Goal: Information Seeking & Learning: Learn about a topic

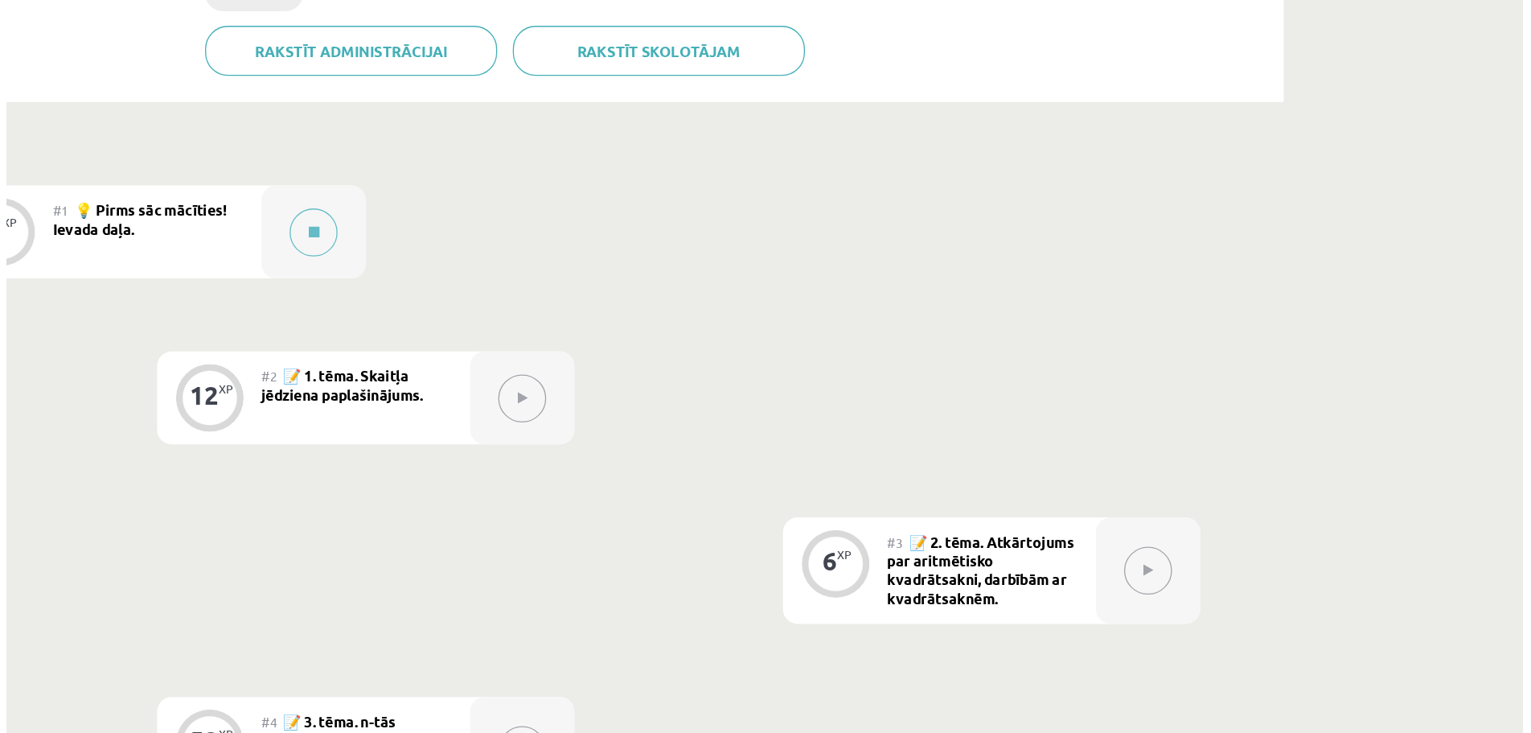
scroll to position [277, 0]
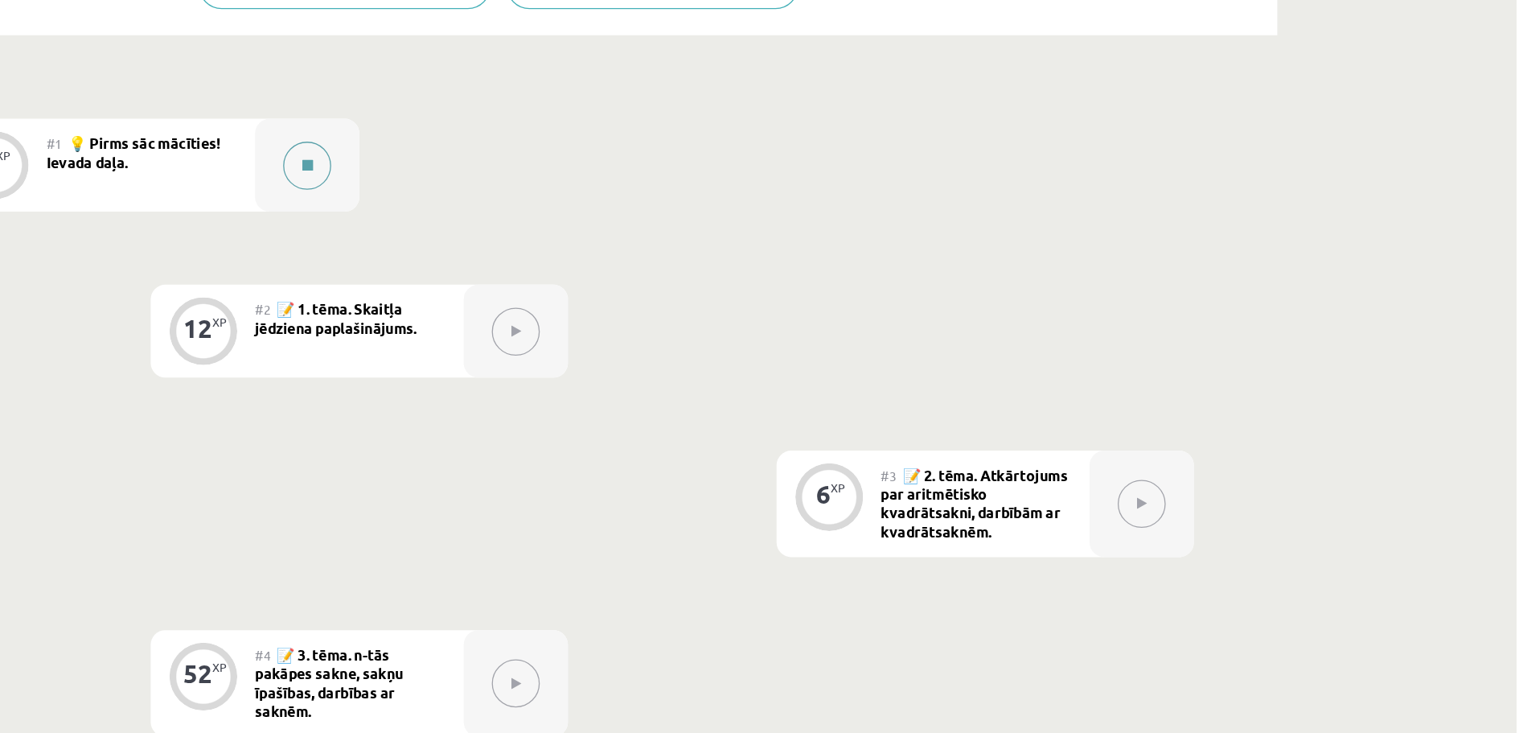
click at [583, 284] on icon at bounding box center [587, 289] width 8 height 10
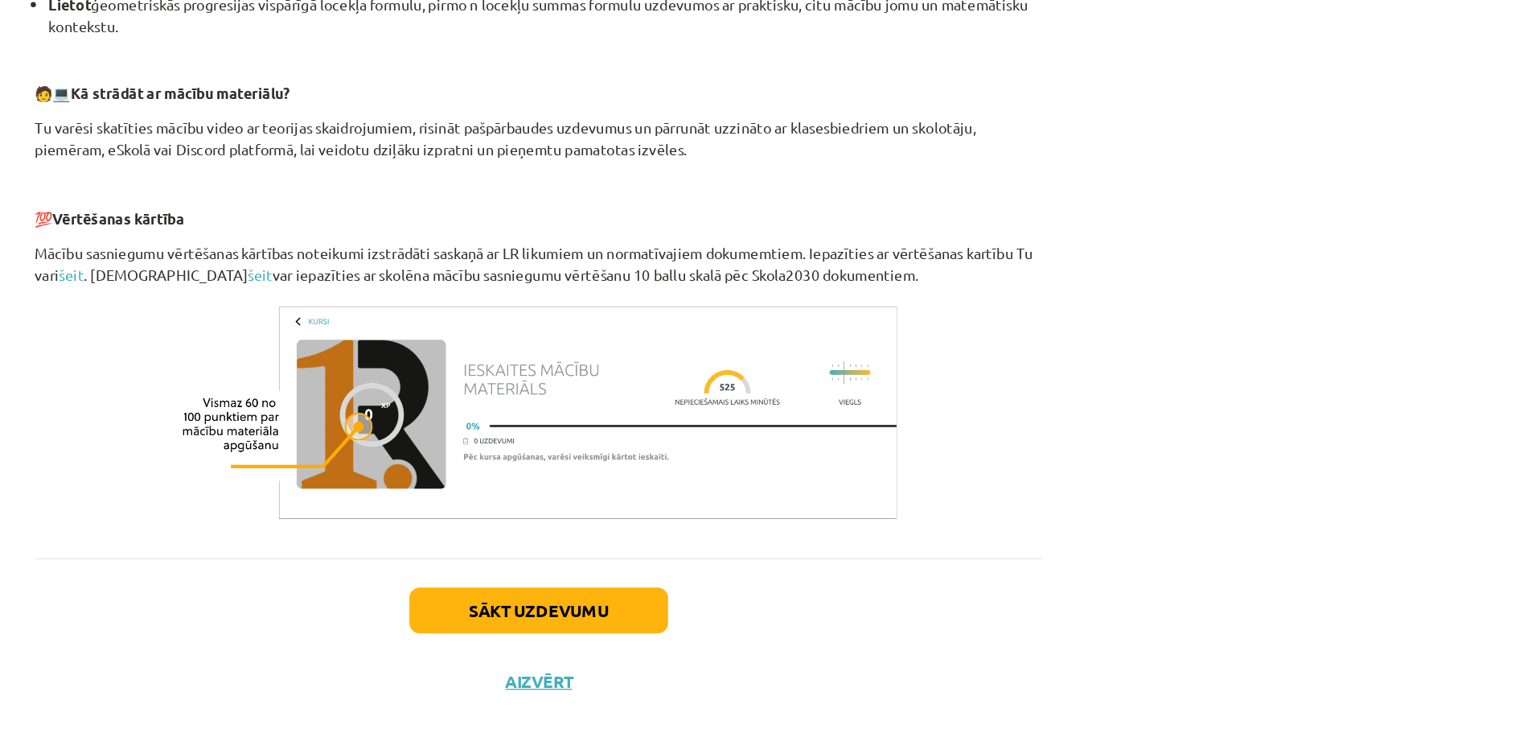
scroll to position [560, 0]
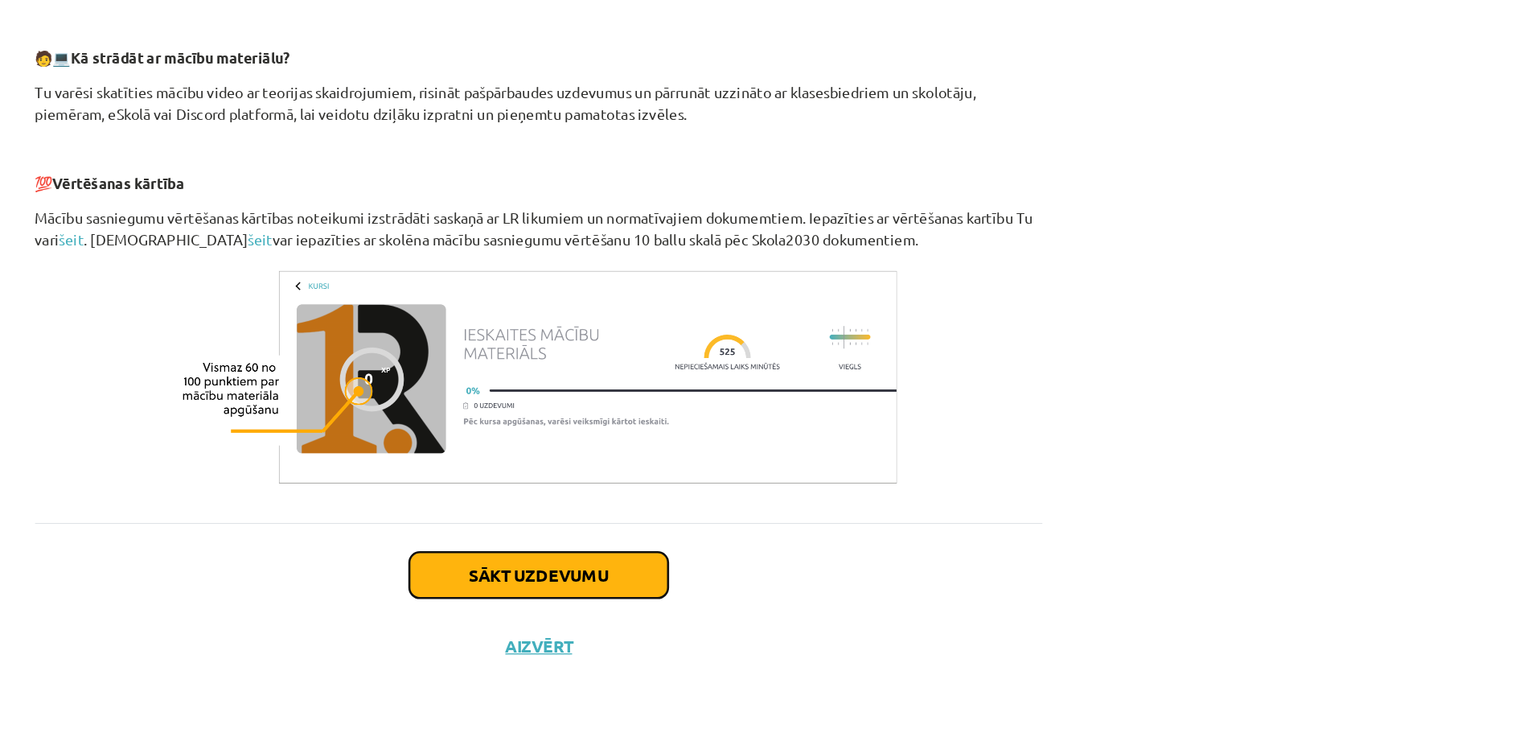
click at [770, 608] on button "Sākt uzdevumu" at bounding box center [765, 610] width 199 height 35
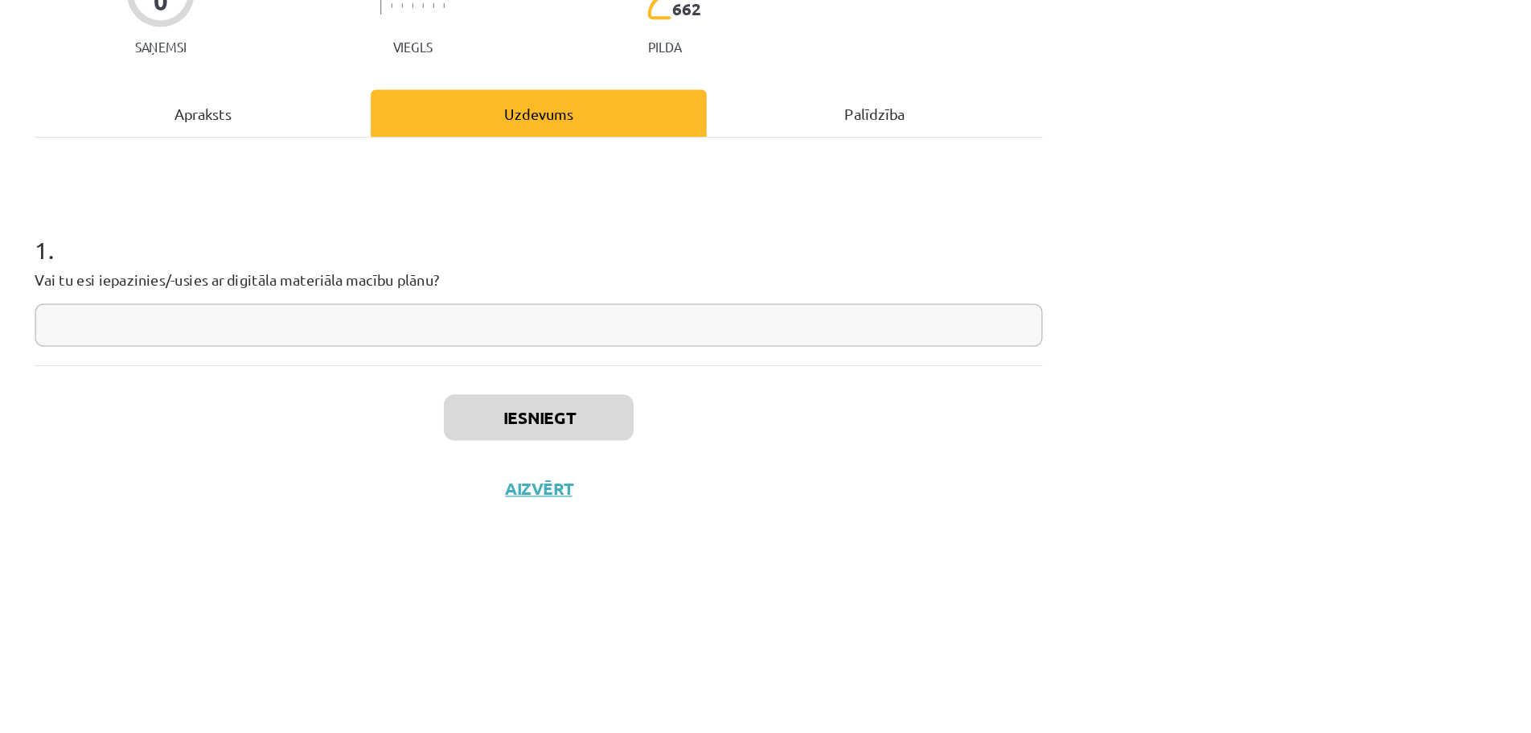
scroll to position [0, 0]
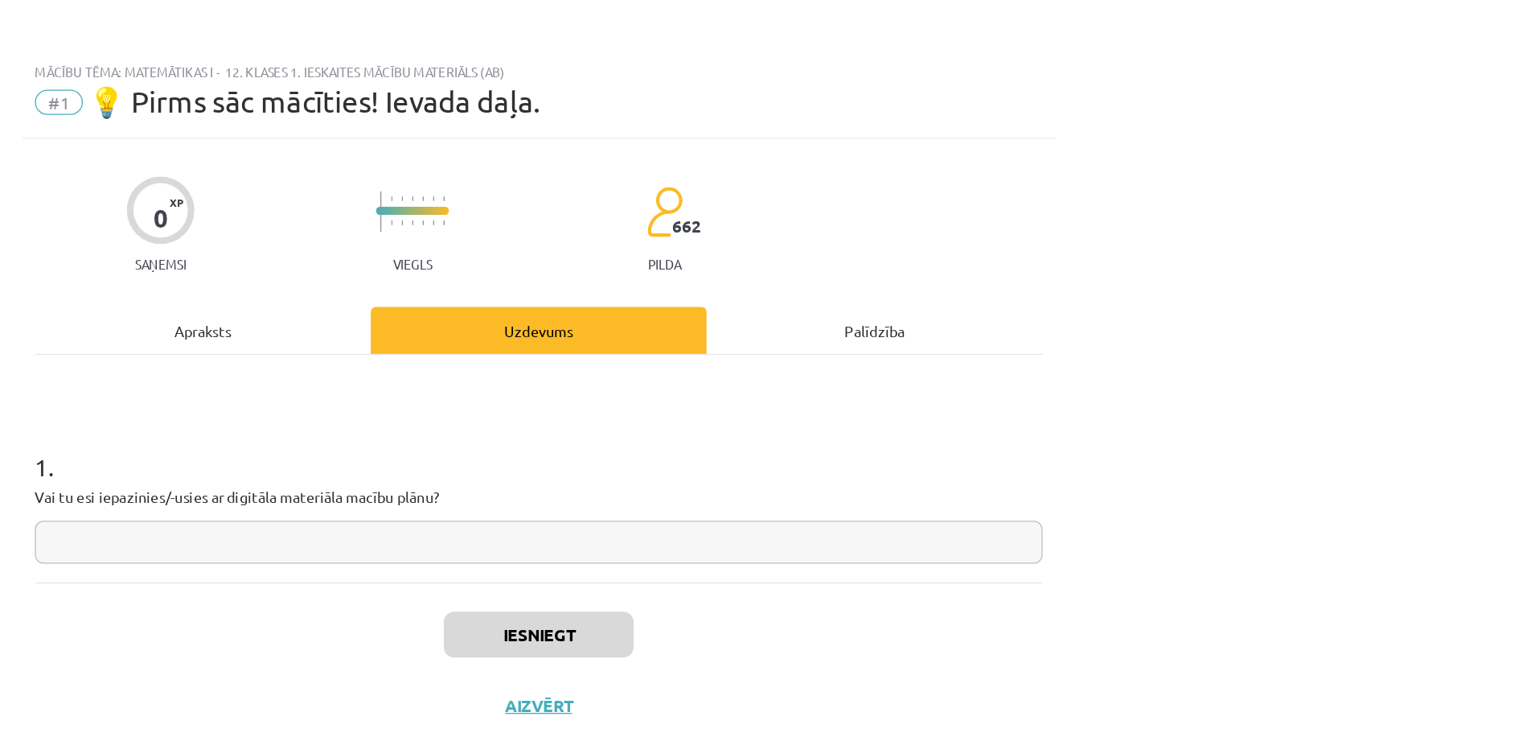
click at [722, 419] on input "text" at bounding box center [765, 417] width 777 height 33
type input "*"
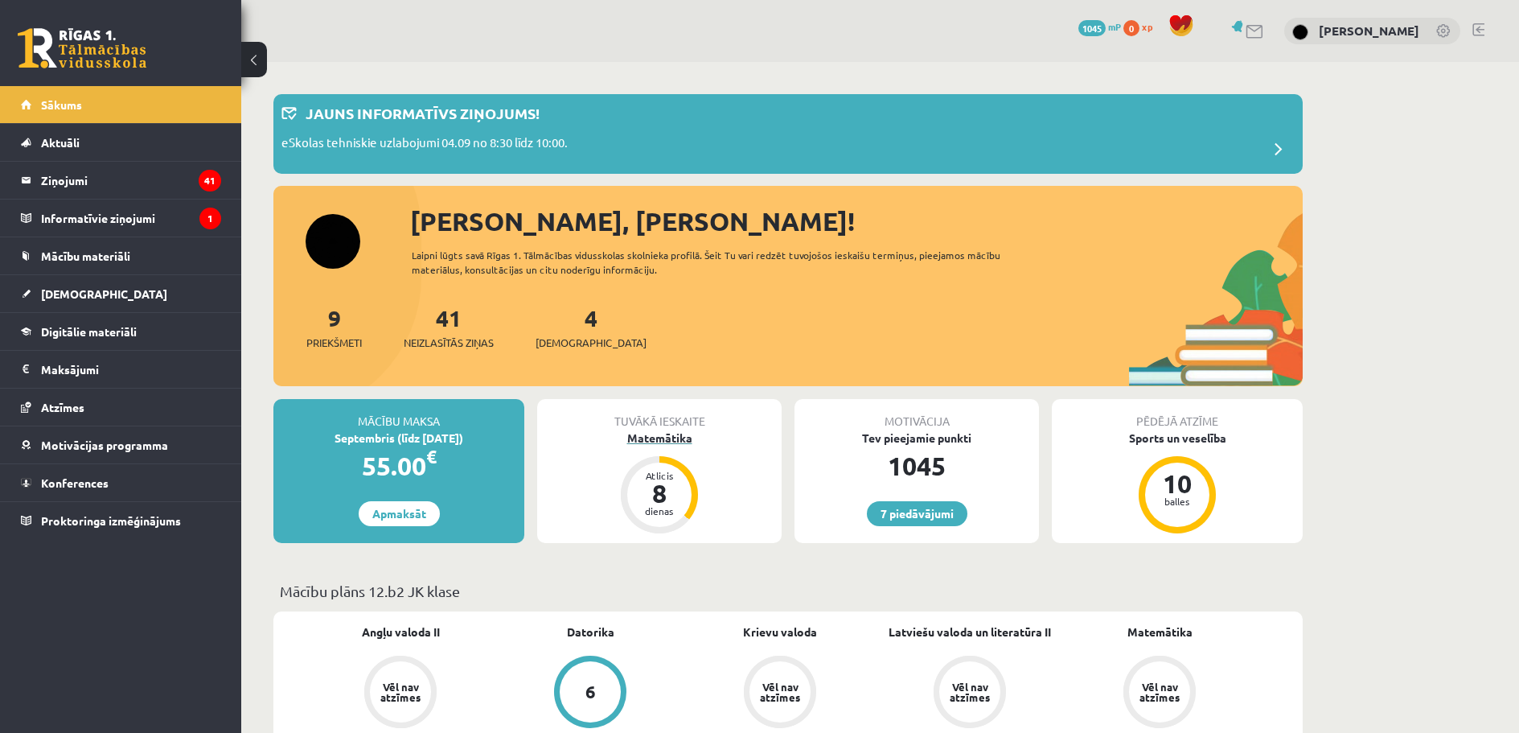
click at [647, 433] on div "Matemātika" at bounding box center [659, 437] width 244 height 17
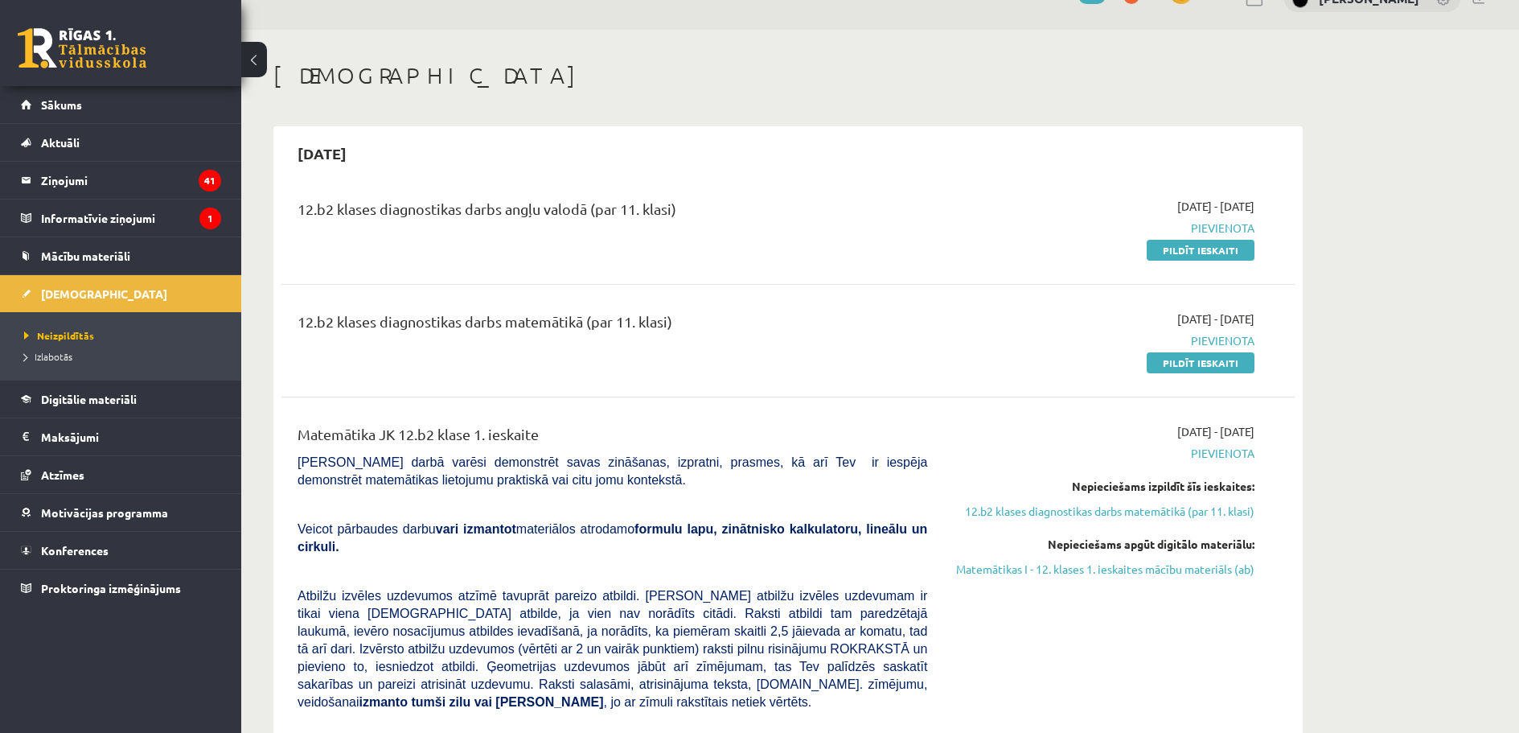
scroll to position [129, 0]
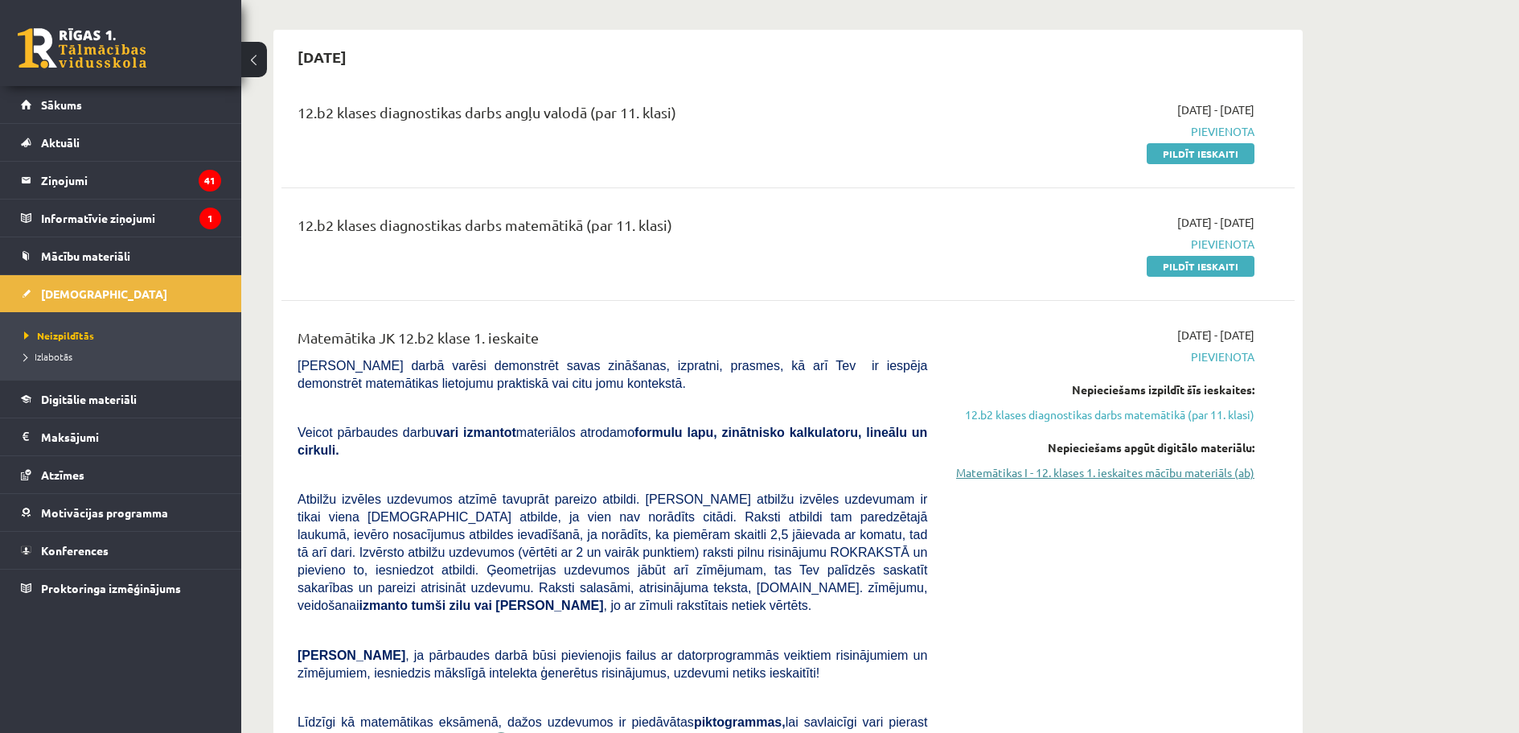
click at [1095, 473] on link "Matemātikas I - 12. klases 1. ieskaites mācību materiāls (ab)" at bounding box center [1102, 472] width 303 height 17
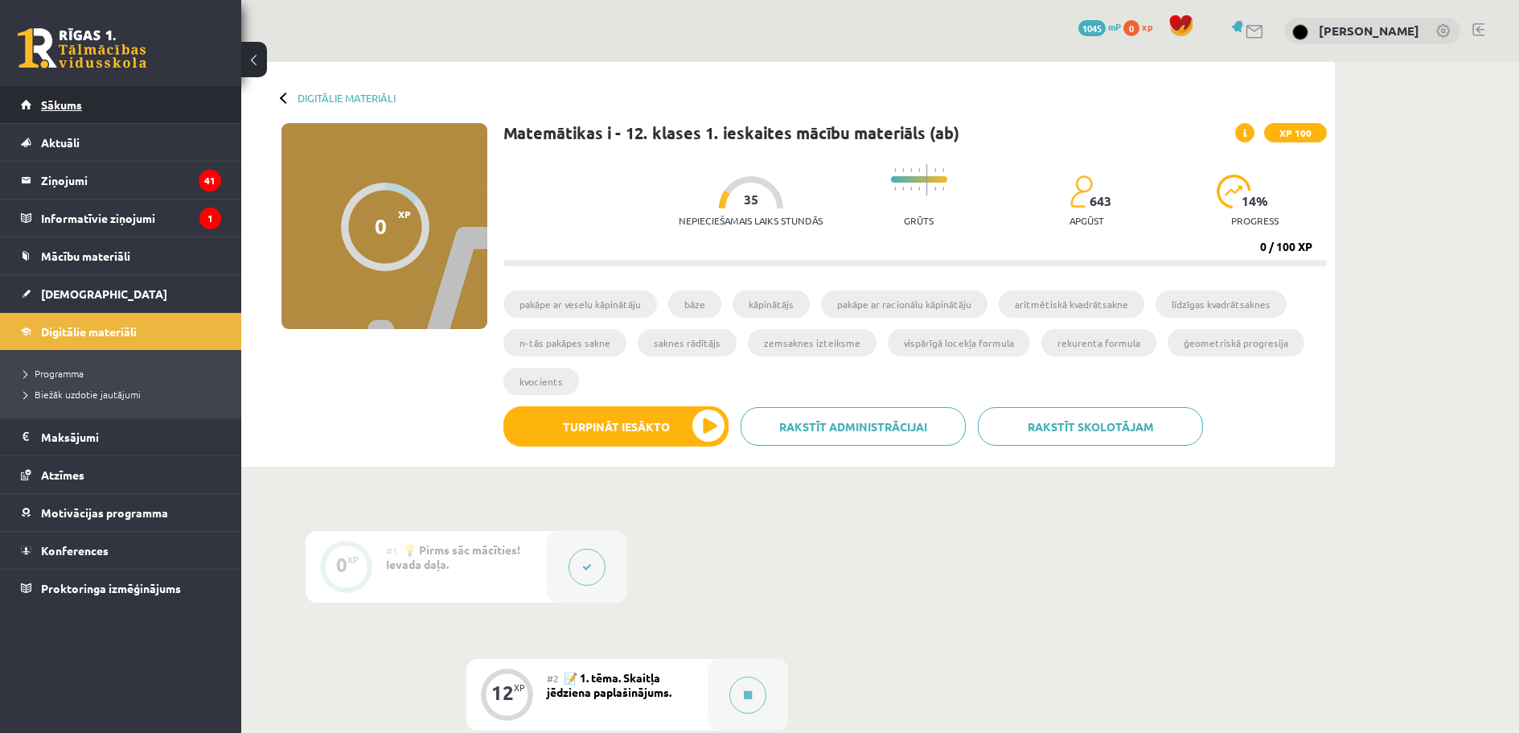
click at [83, 98] on link "Sākums" at bounding box center [121, 104] width 200 height 37
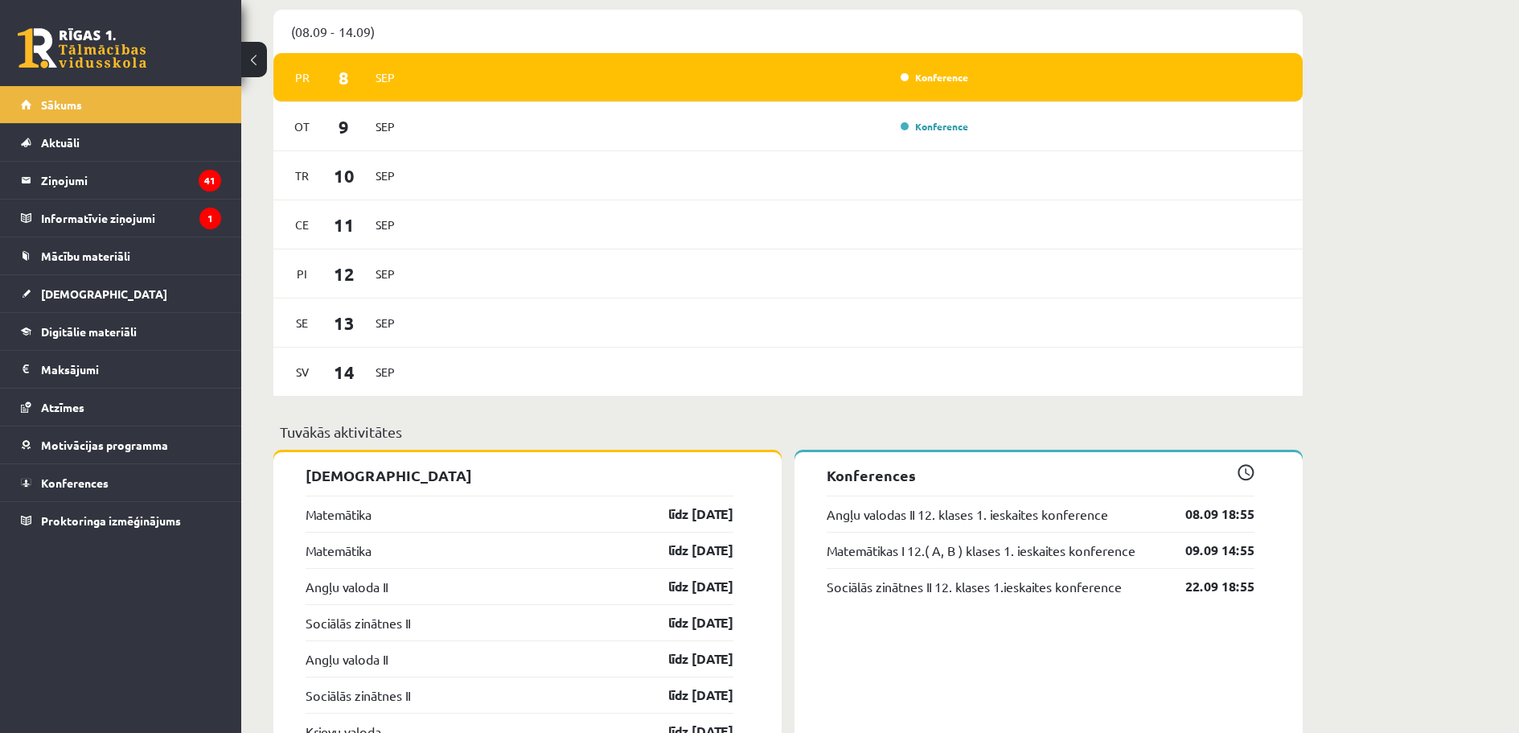
scroll to position [997, 0]
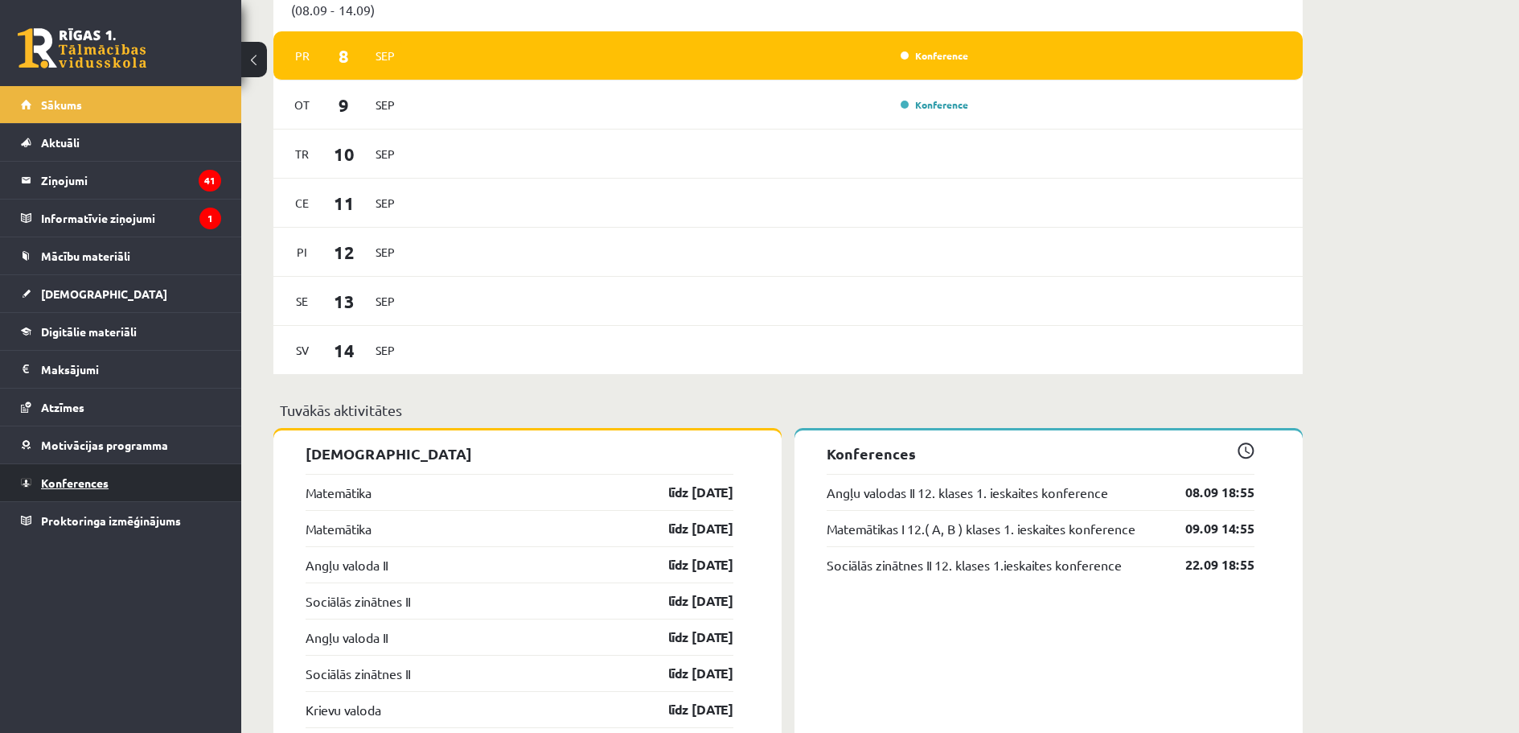
click at [80, 479] on span "Konferences" at bounding box center [75, 482] width 68 height 14
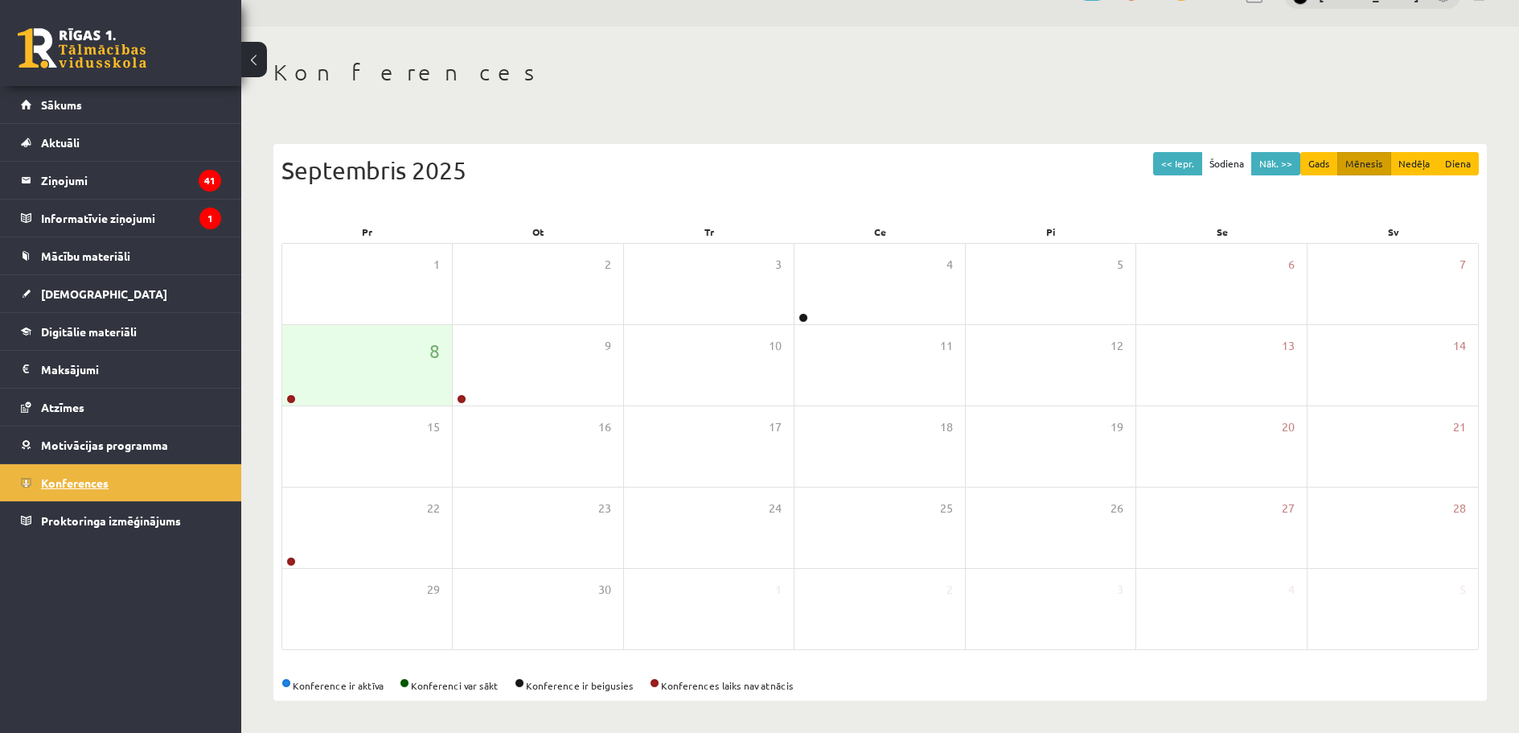
scroll to position [36, 0]
click at [294, 396] on link at bounding box center [291, 399] width 10 height 10
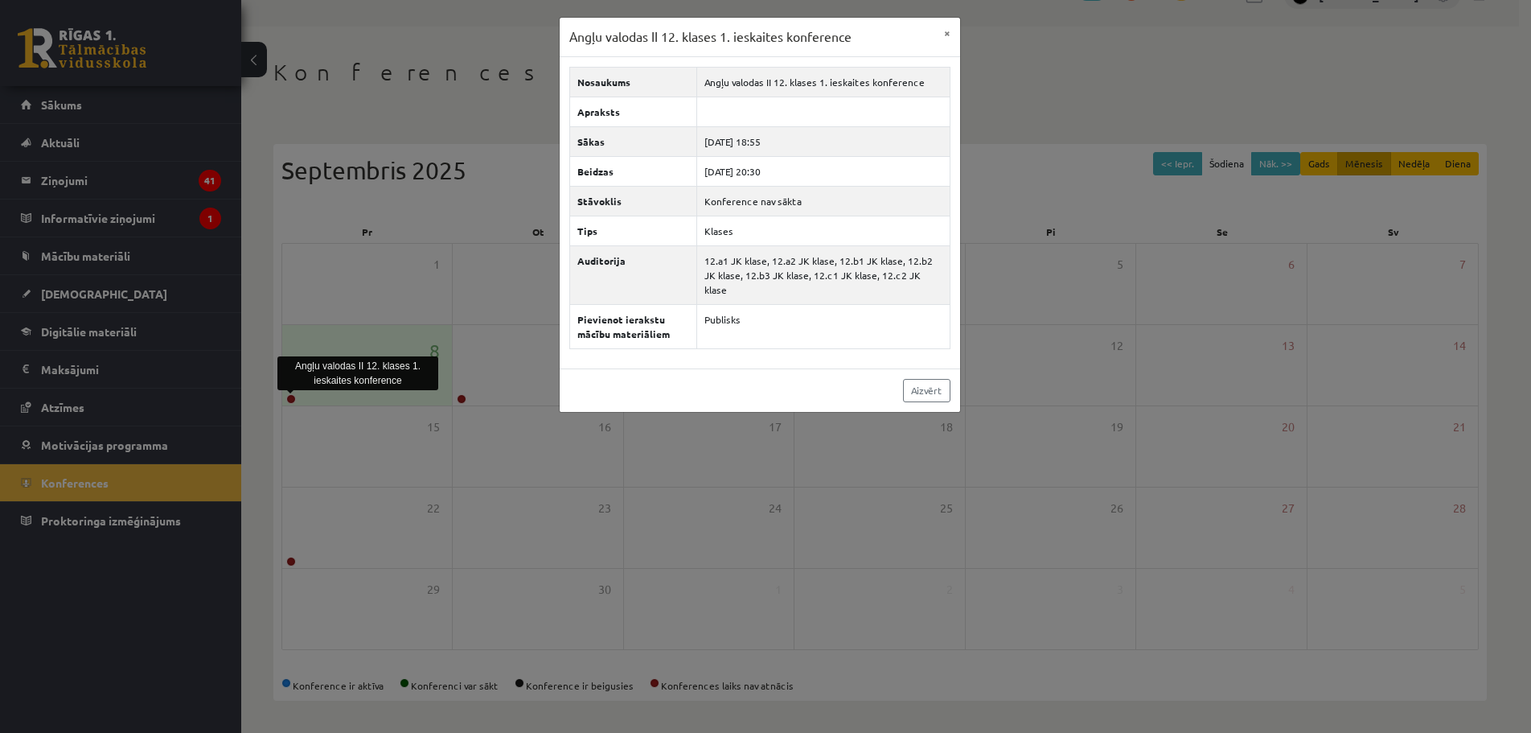
click at [337, 304] on div "Angļu valodas II 12. klases 1. ieskaites konference × Nosaukums Angļu valodas I…" at bounding box center [765, 366] width 1531 height 733
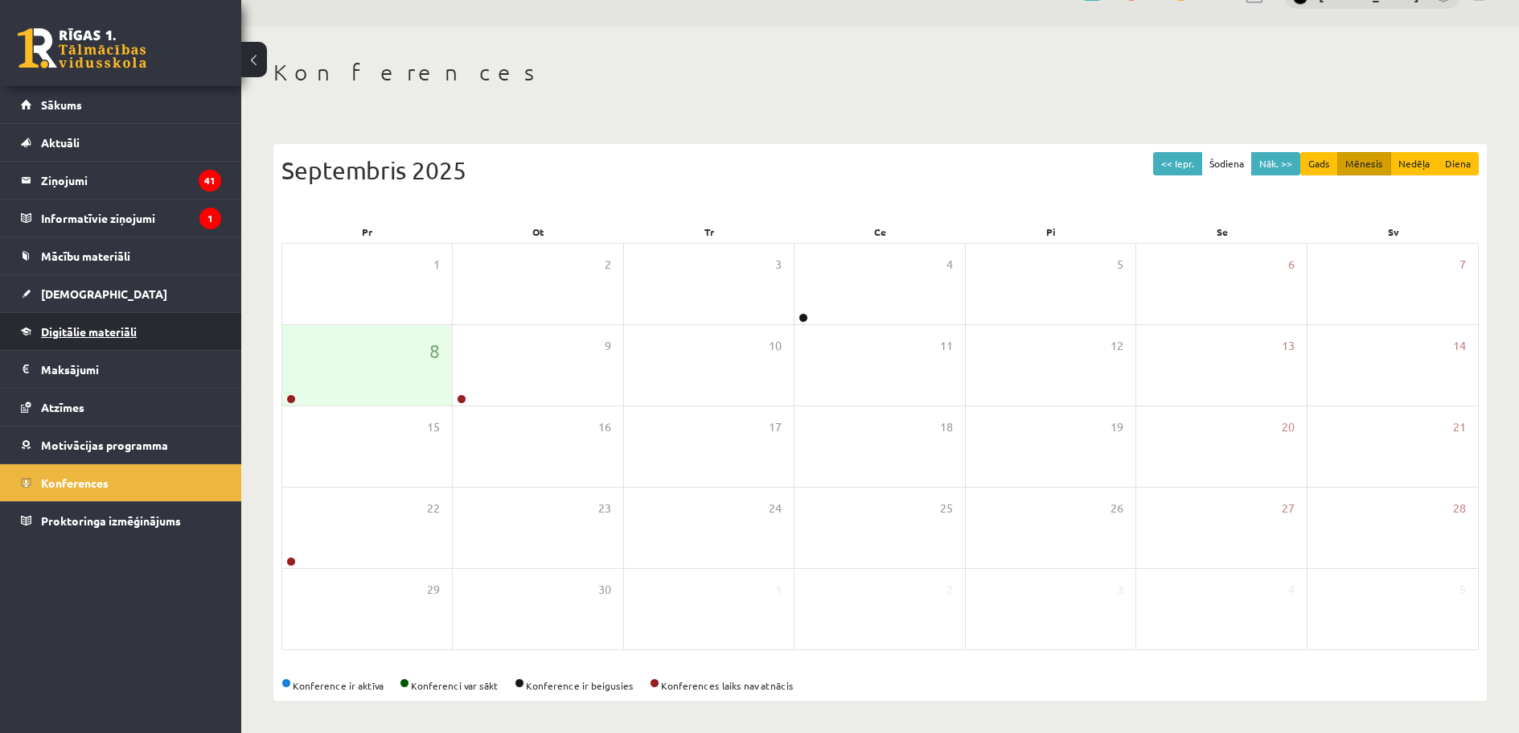
click at [130, 327] on span "Digitālie materiāli" at bounding box center [89, 331] width 96 height 14
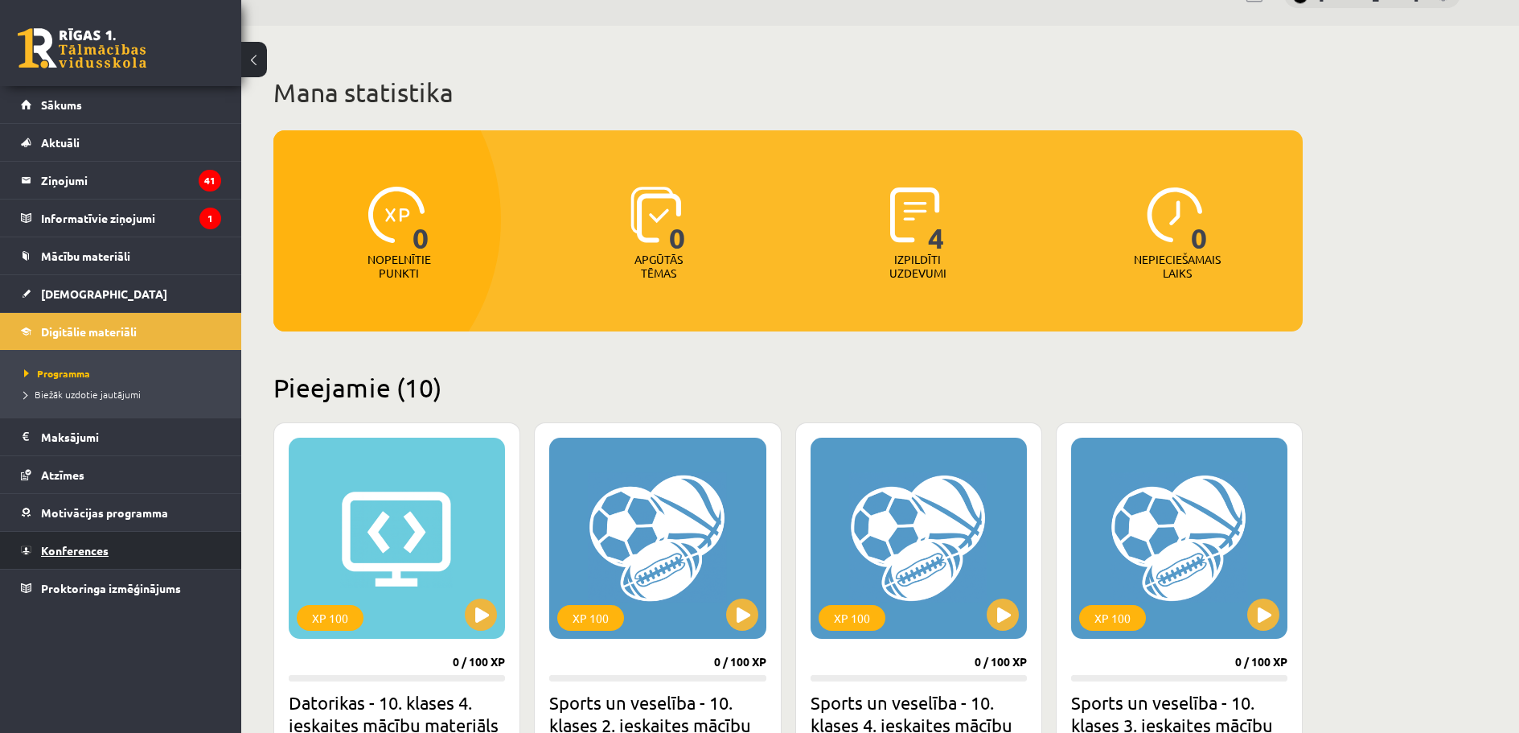
click at [117, 544] on link "Konferences" at bounding box center [121, 550] width 200 height 37
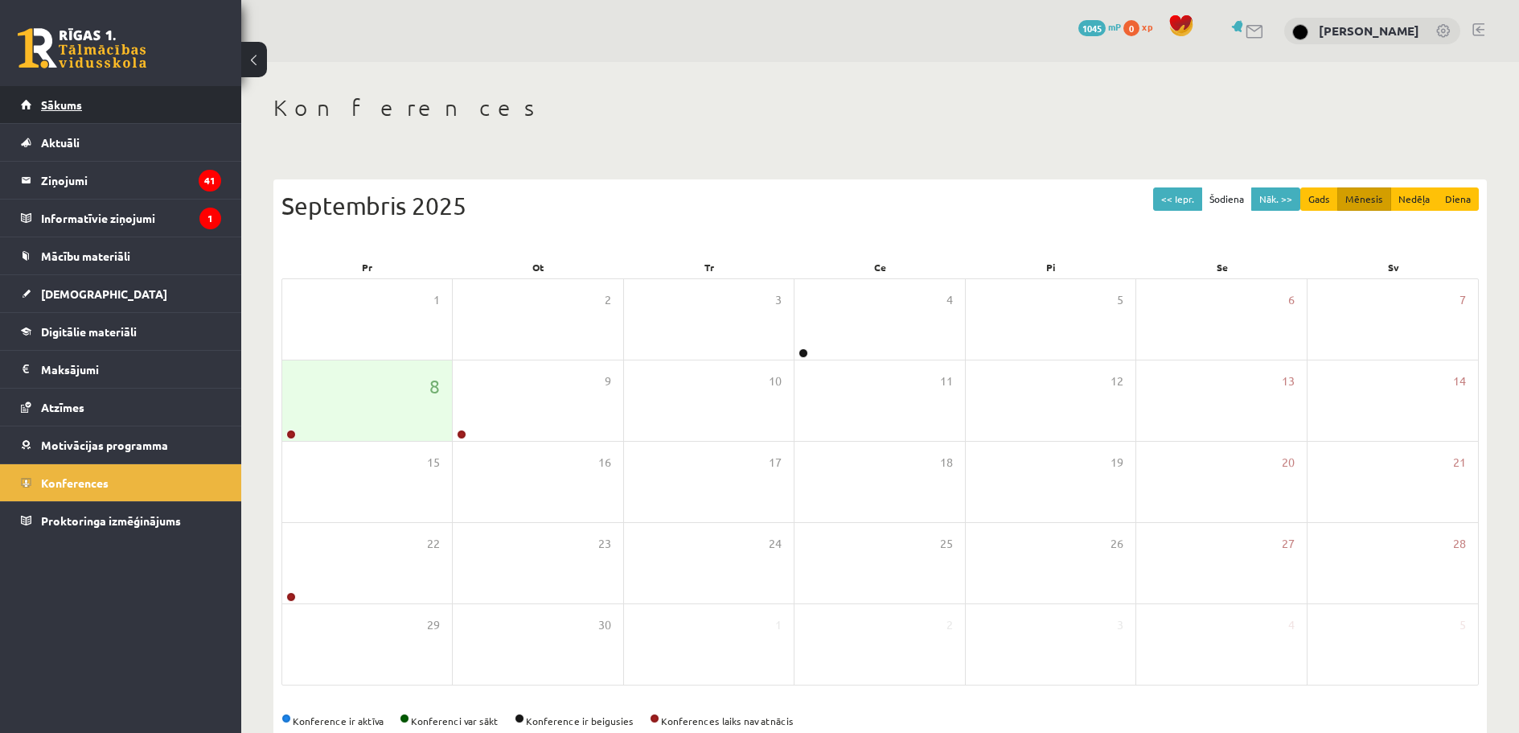
click at [116, 109] on link "Sākums" at bounding box center [121, 104] width 200 height 37
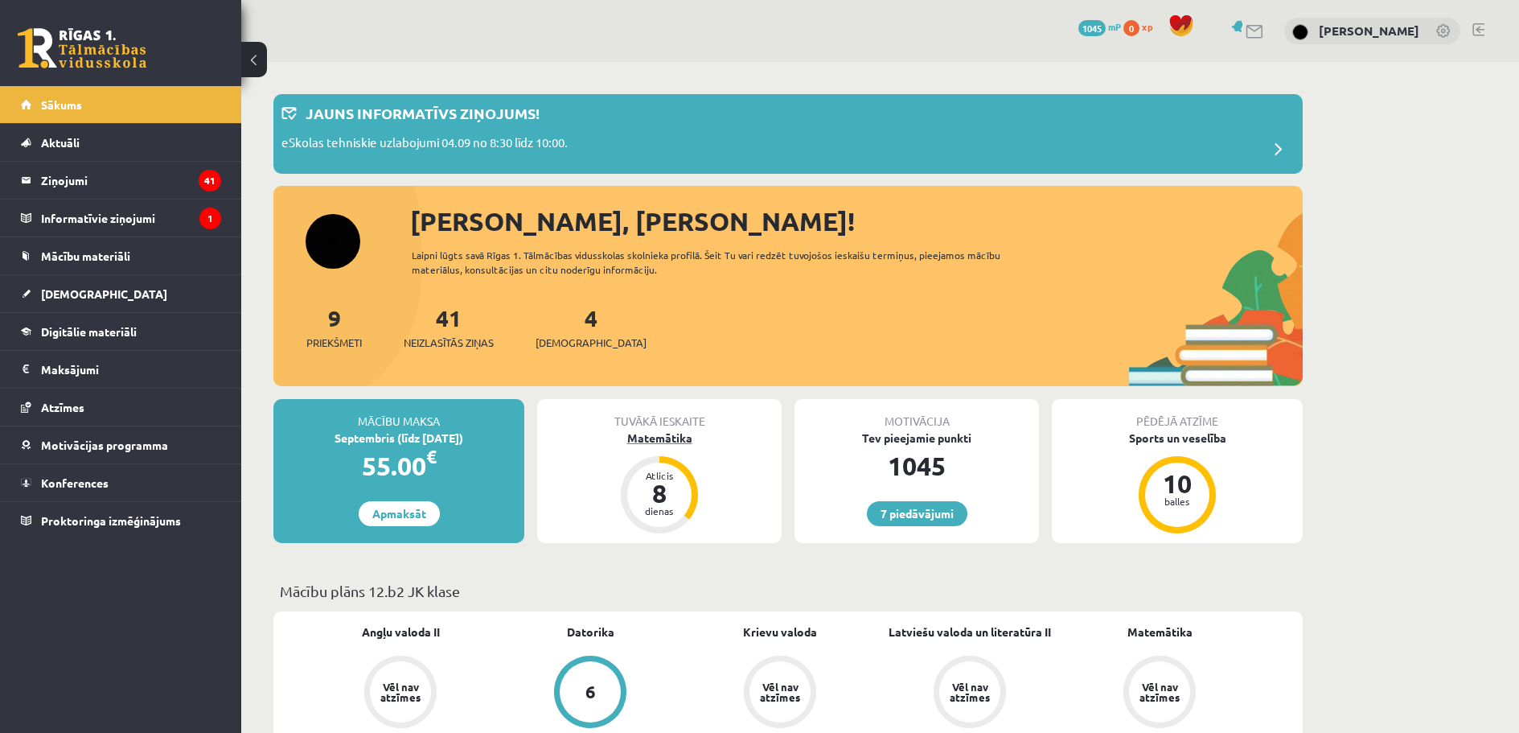
click at [652, 442] on div "Matemātika" at bounding box center [659, 437] width 244 height 17
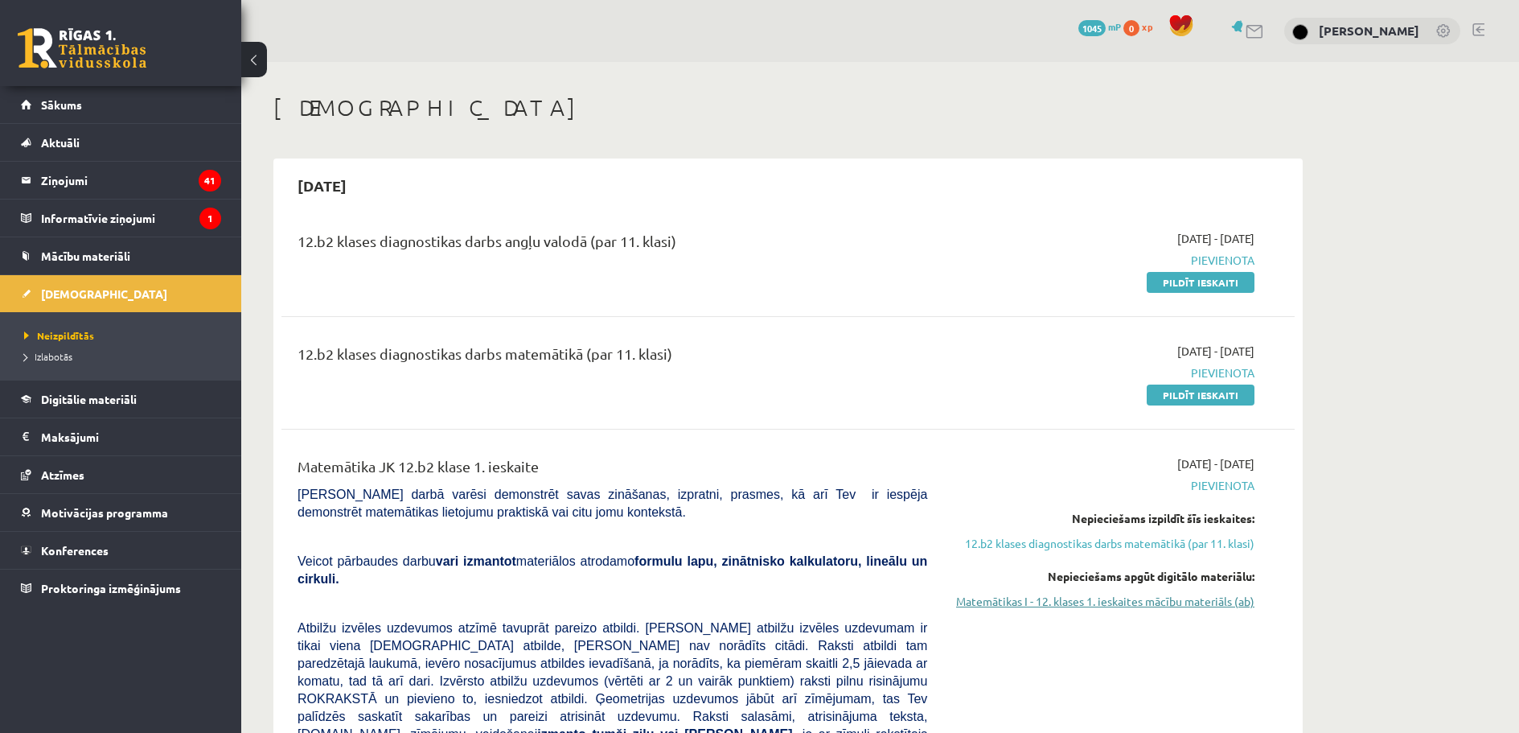
click at [1108, 597] on link "Matemātikas I - 12. klases 1. ieskaites mācību materiāls (ab)" at bounding box center [1102, 601] width 303 height 17
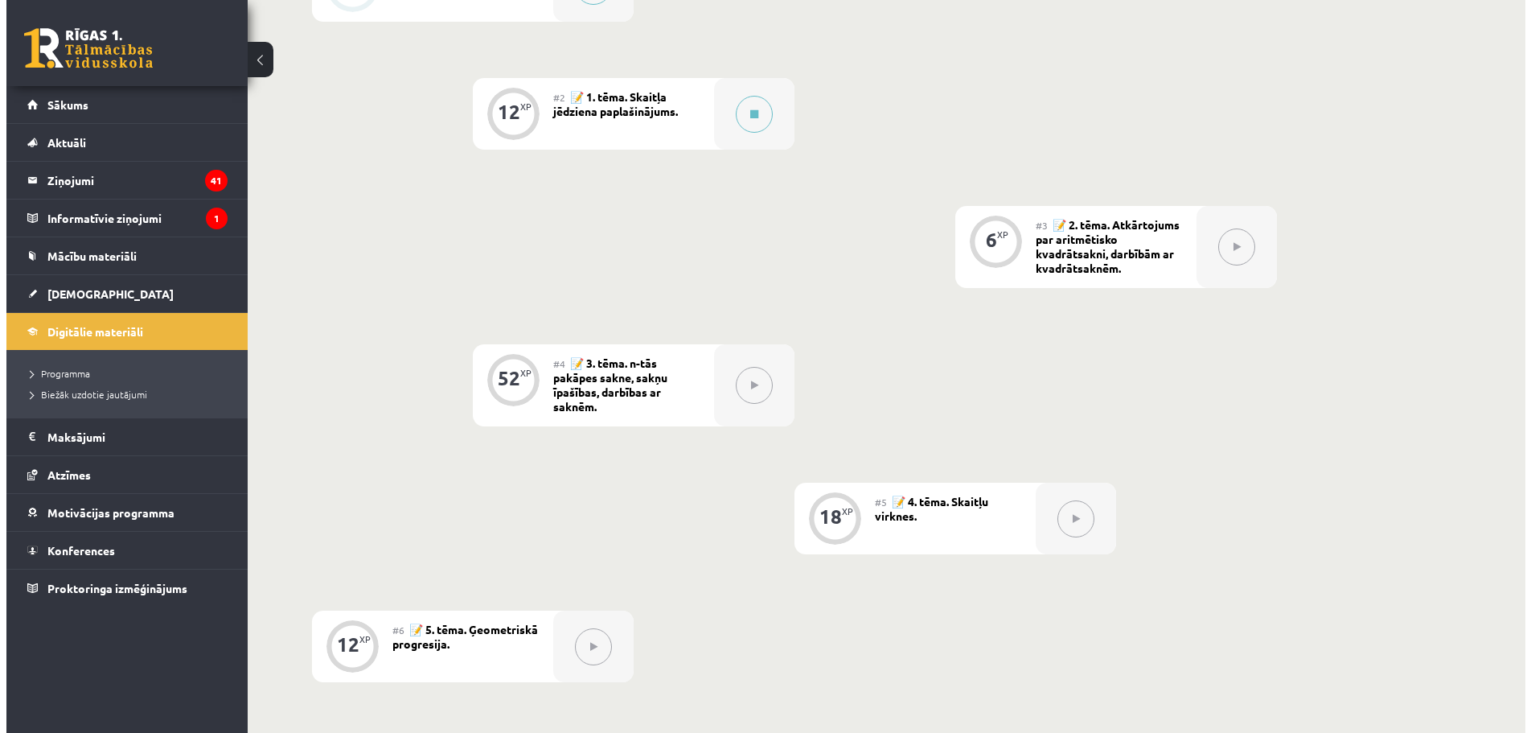
scroll to position [579, 0]
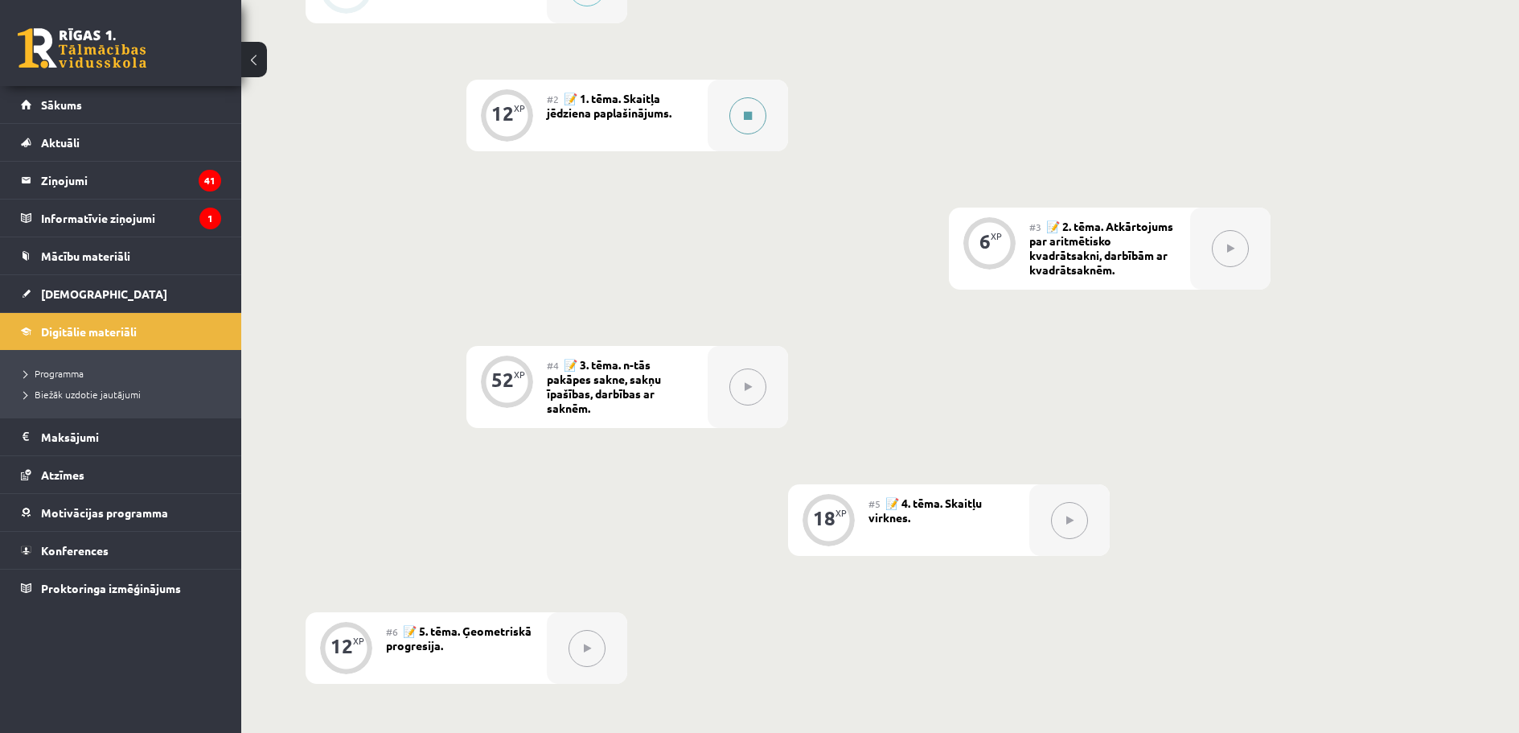
click at [749, 111] on icon at bounding box center [748, 116] width 8 height 10
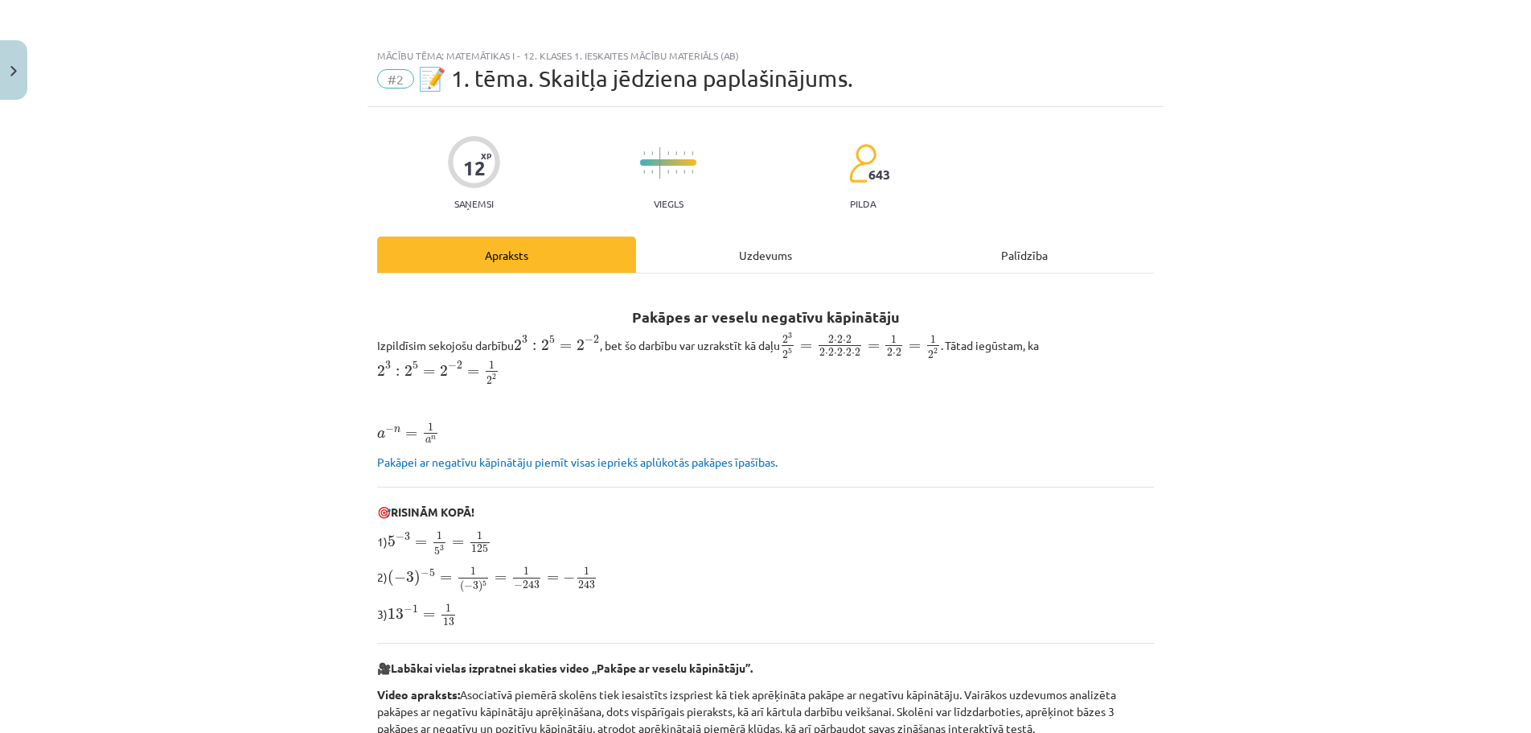
drag, startPoint x: 1462, startPoint y: 649, endPoint x: 1476, endPoint y: 572, distance: 78.4
click at [1476, 572] on div "Mācību tēma: Matemātikas i - 12. klases 1. ieskaites mācību materiāls (ab) #2 📝…" at bounding box center [765, 366] width 1531 height 733
click at [1450, 570] on div "Mācību tēma: Matemātikas i - 12. klases 1. ieskaites mācību materiāls (ab) #2 📝…" at bounding box center [765, 366] width 1531 height 733
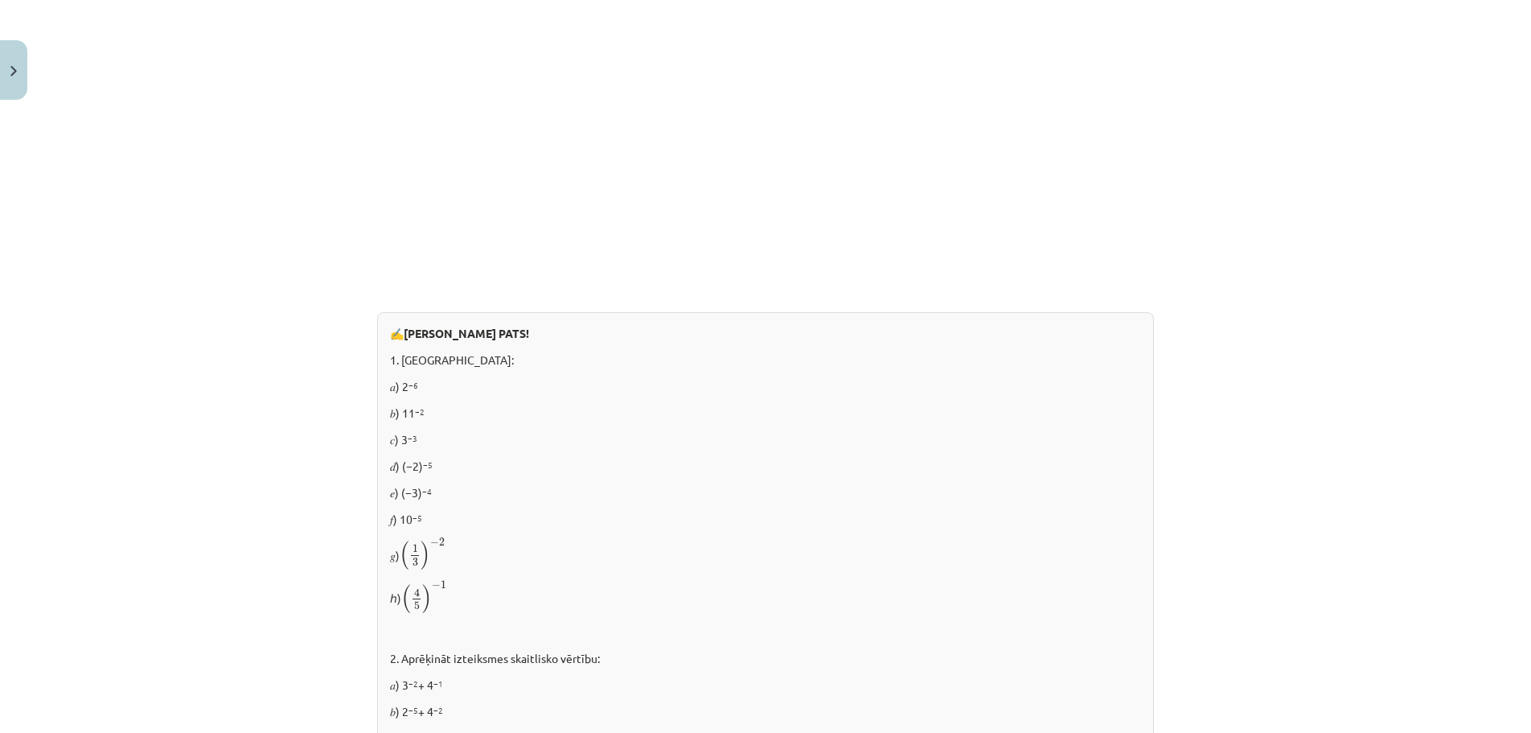
scroll to position [729, 0]
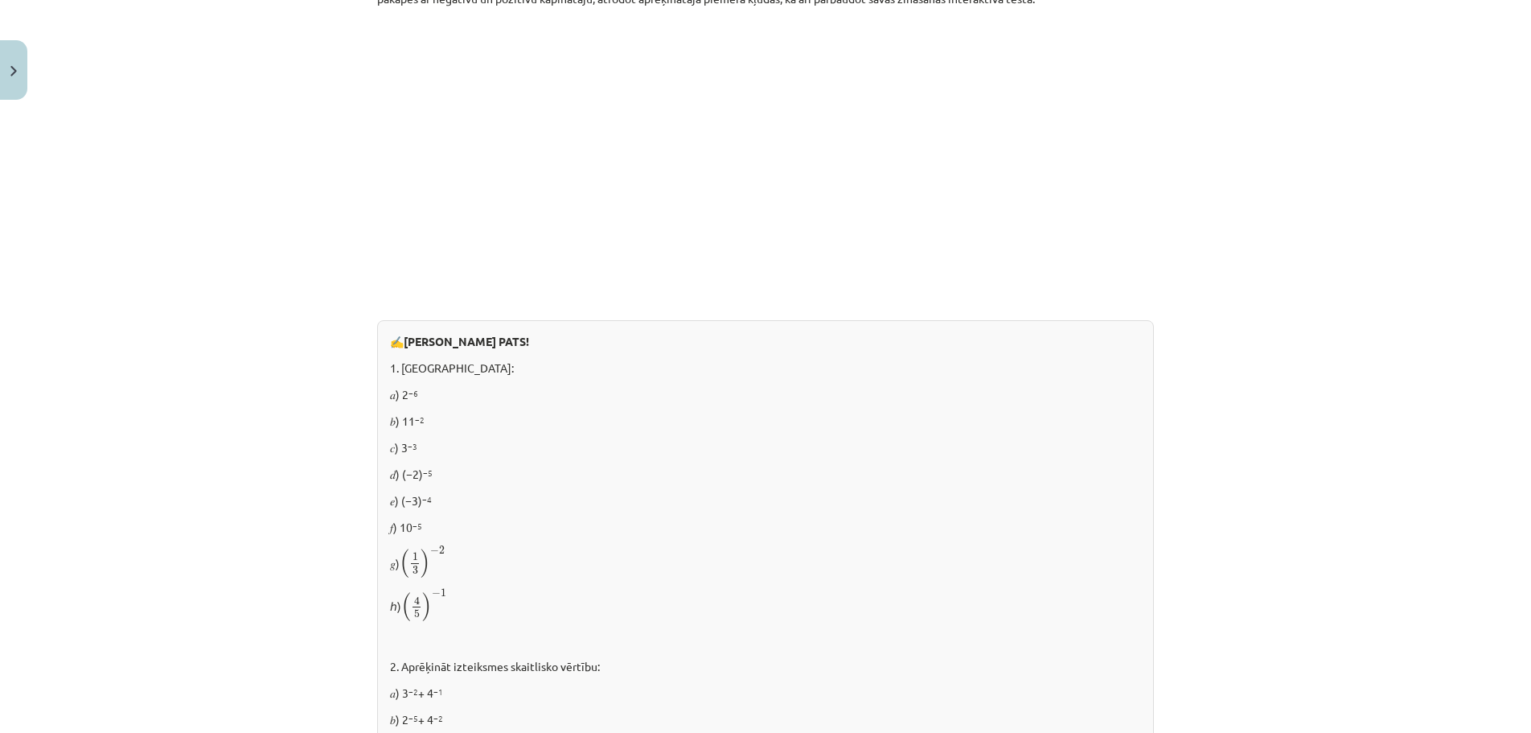
click at [1165, 331] on div "Mācību tēma: Matemātikas i - 12. klases 1. ieskaites mācību materiāls (ab) #2 📝…" at bounding box center [765, 366] width 1531 height 733
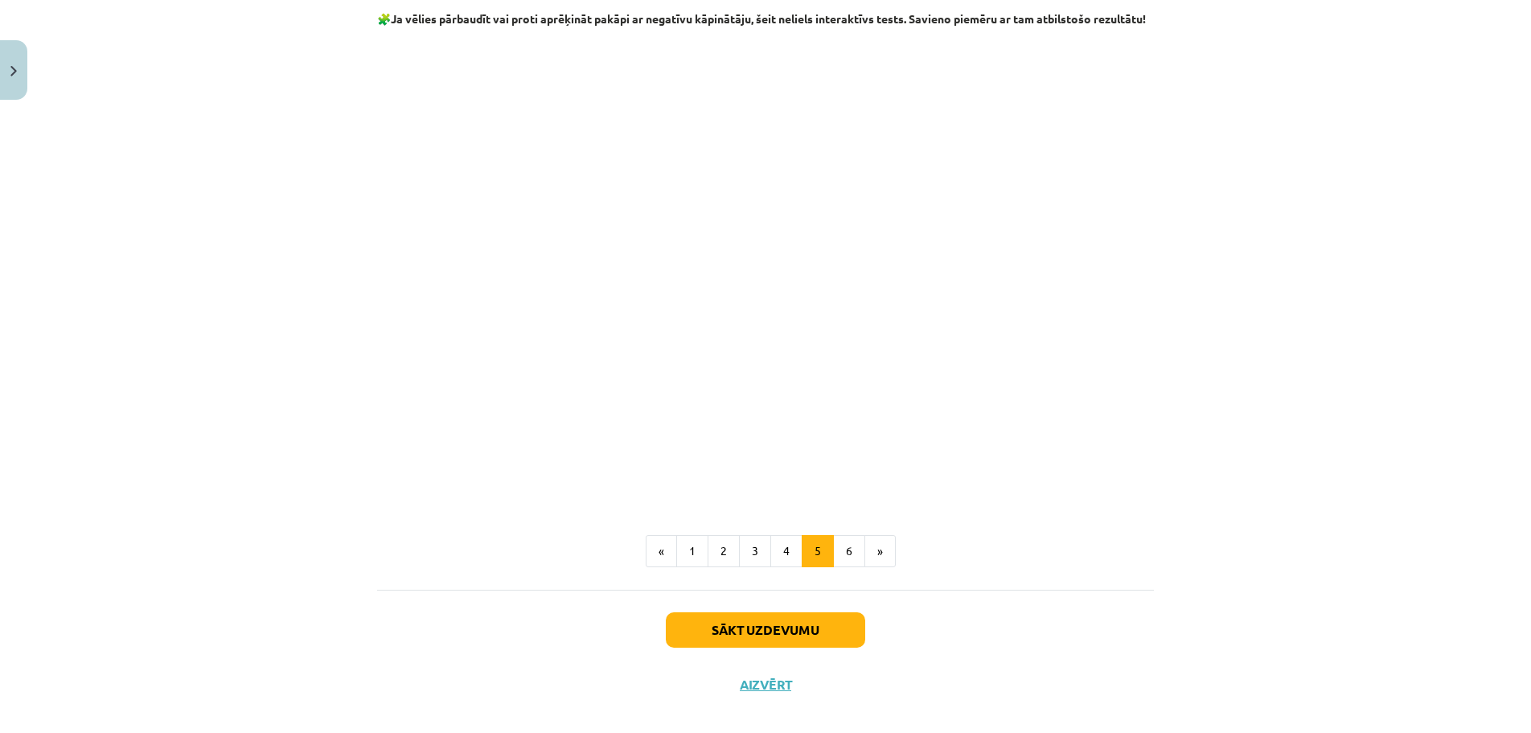
scroll to position [1737, 0]
click at [843, 563] on button "6" at bounding box center [849, 548] width 32 height 32
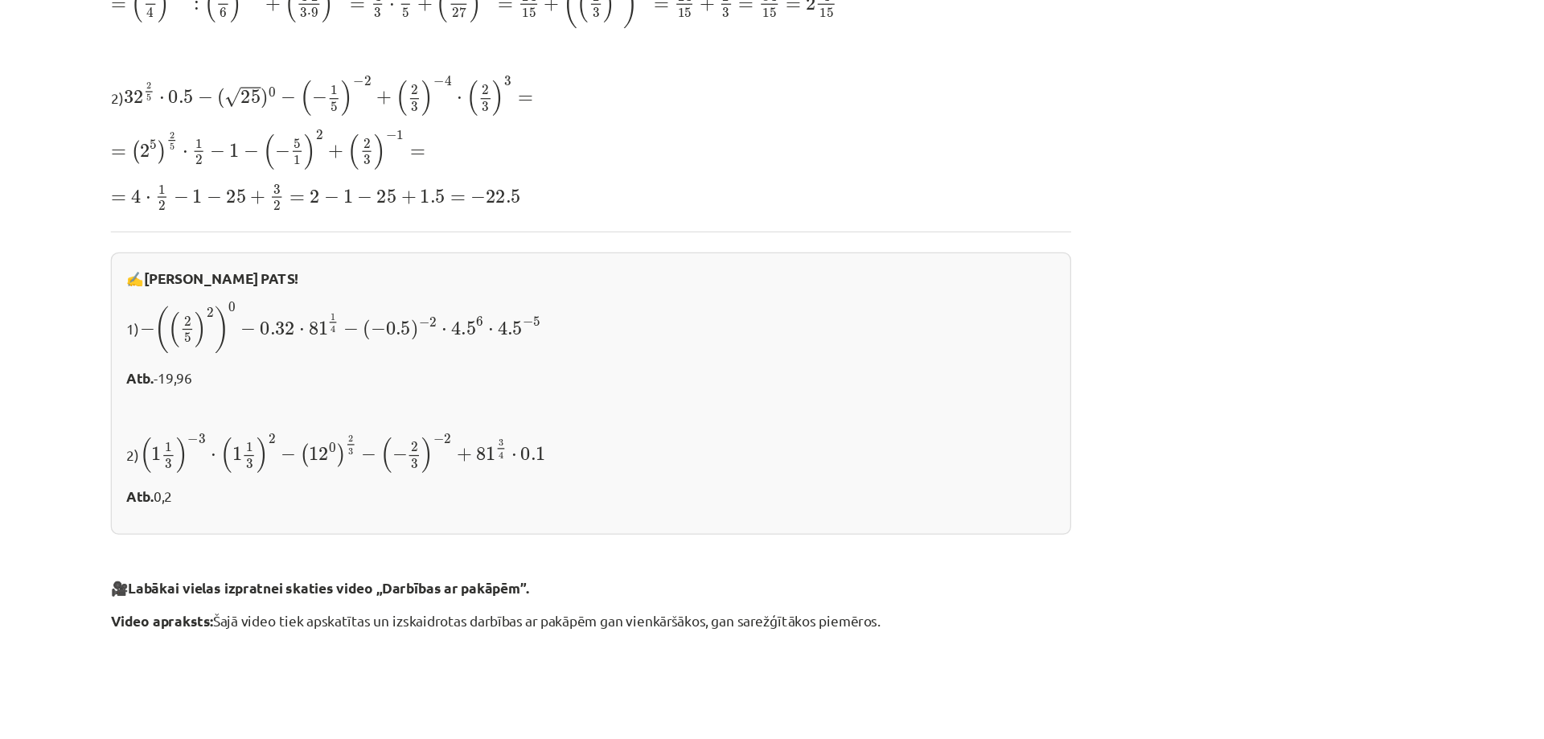
scroll to position [513, 0]
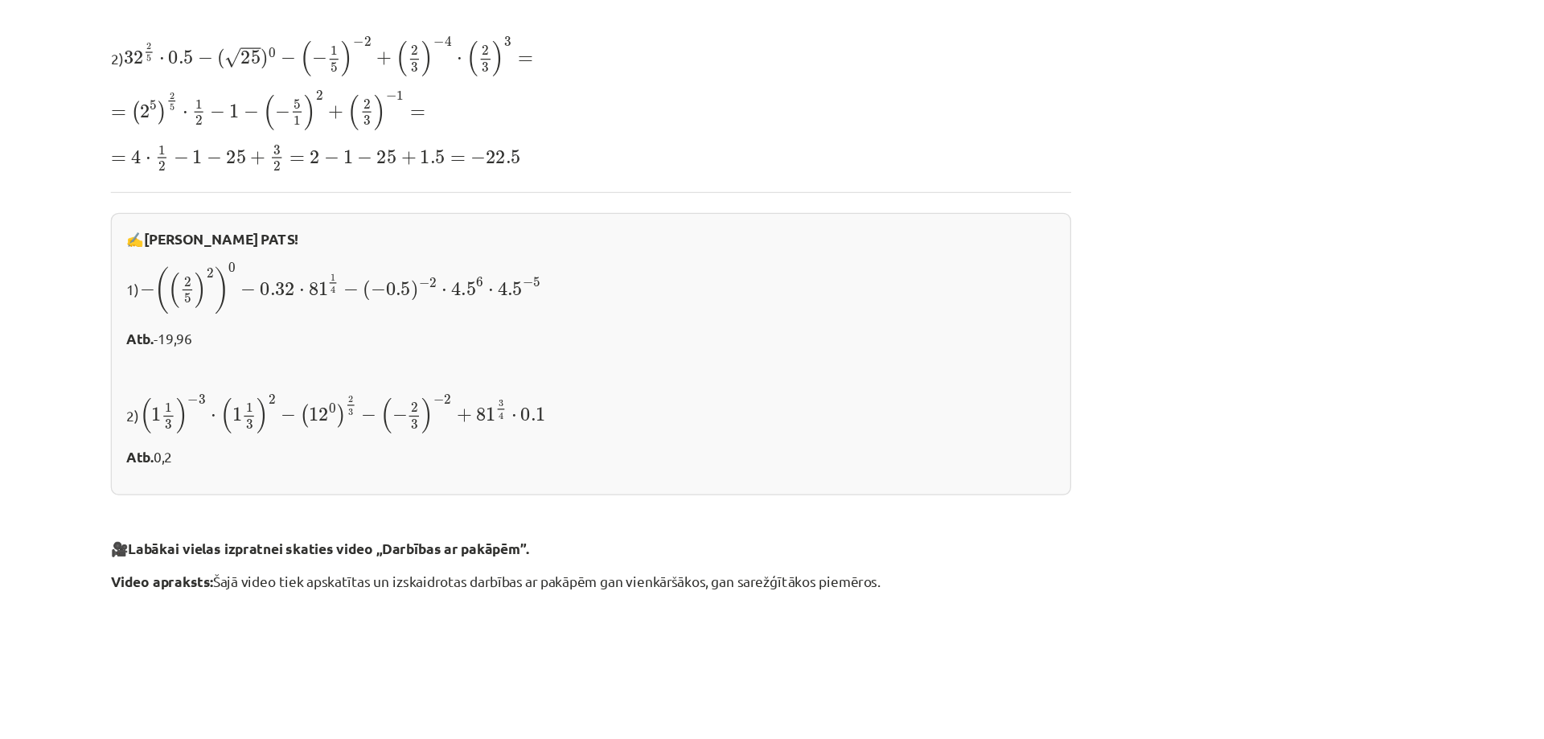
drag, startPoint x: 1407, startPoint y: 355, endPoint x: 1395, endPoint y: 347, distance: 14.5
click at [1395, 347] on div "Mācību tēma: Matemātikas i - 12. klases 1. ieskaites mācību materiāls (ab) #2 📝…" at bounding box center [772, 369] width 1544 height 739
click at [1221, 114] on div "Mācību tēma: Matemātikas i - 12. klases 1. ieskaites mācību materiāls (ab) #2 📝…" at bounding box center [772, 369] width 1544 height 739
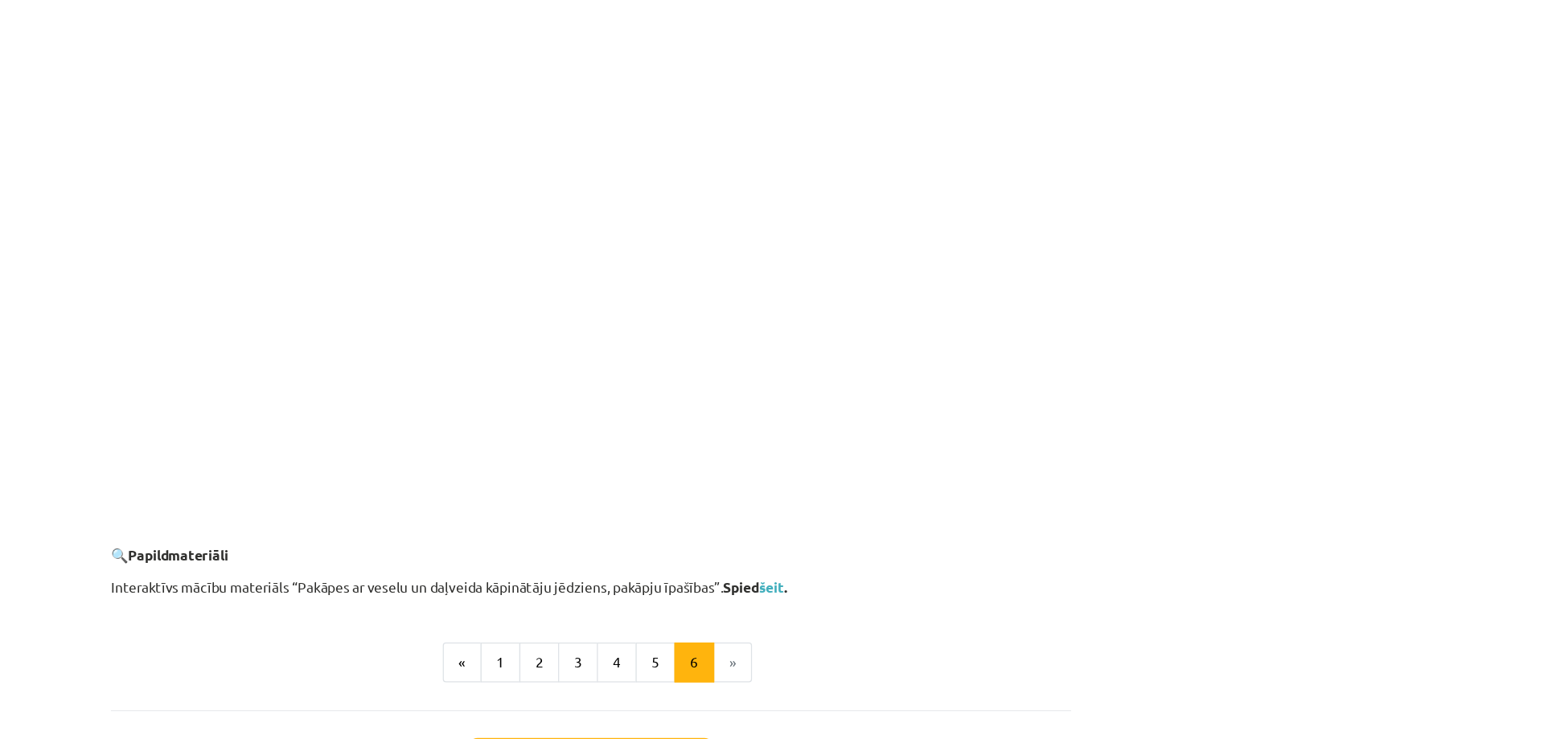
scroll to position [1394, 0]
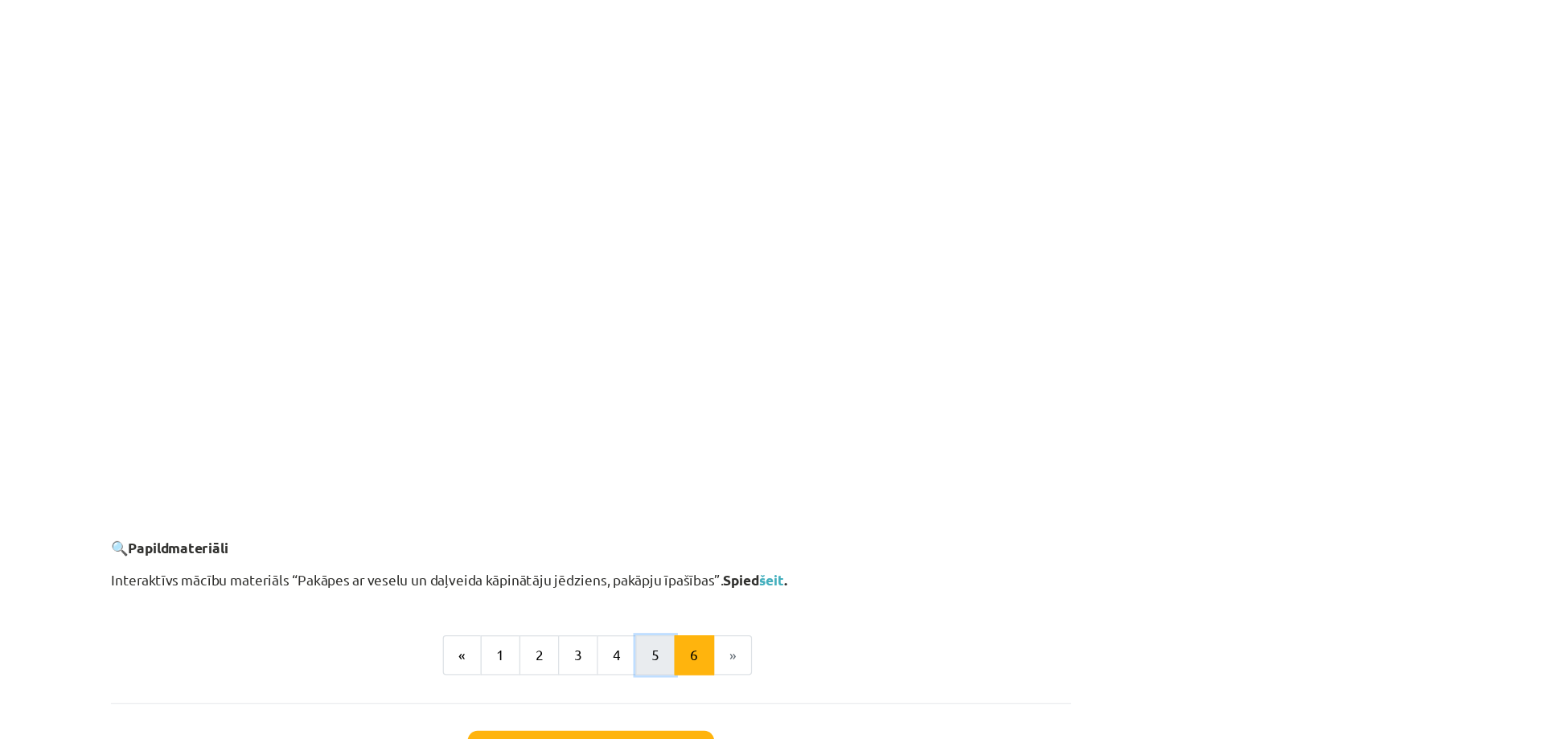
click at [810, 545] on button "5" at bounding box center [824, 538] width 32 height 32
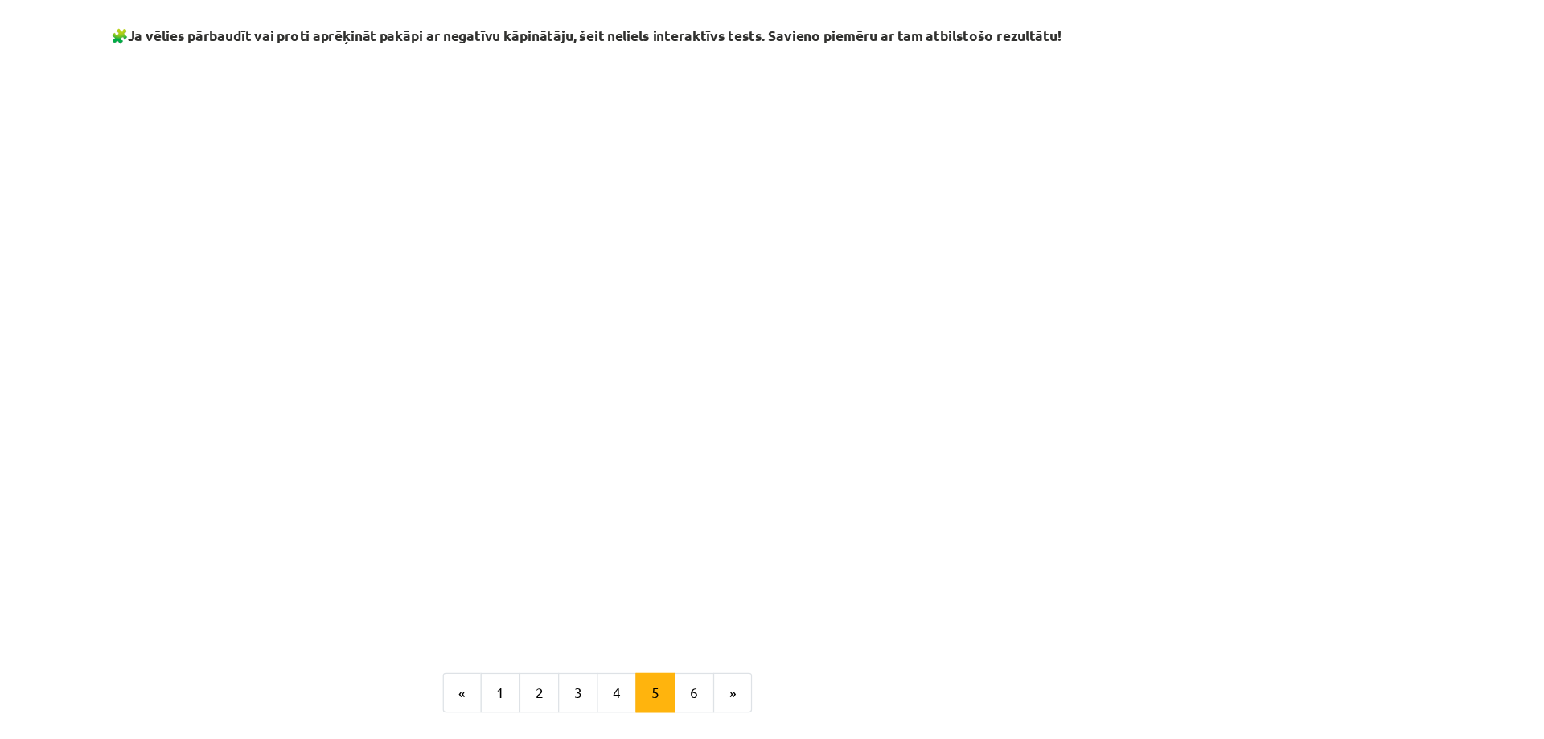
scroll to position [452, 0]
click at [843, 716] on button "6" at bounding box center [856, 701] width 32 height 32
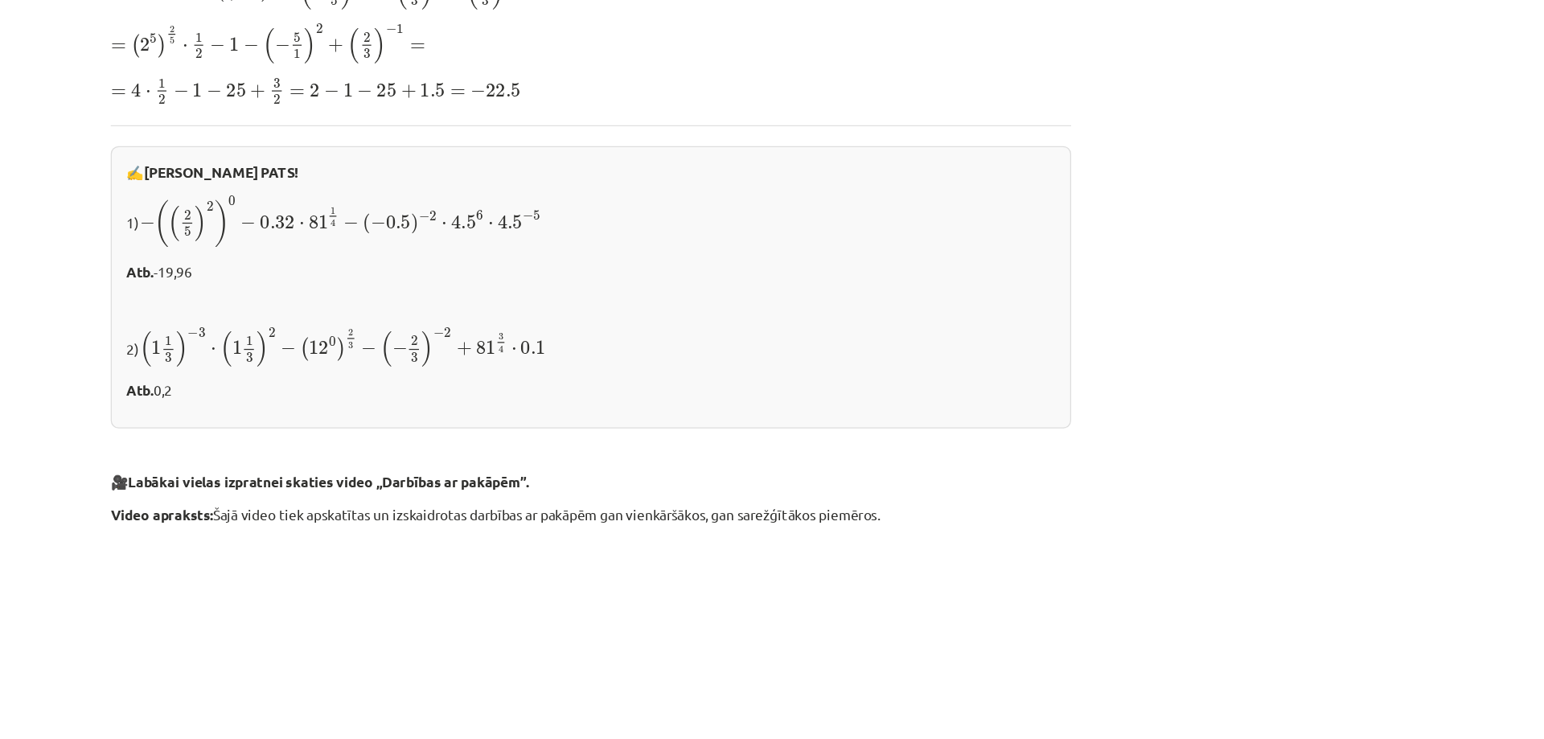
scroll to position [577, 0]
